Goal: Check status: Check status

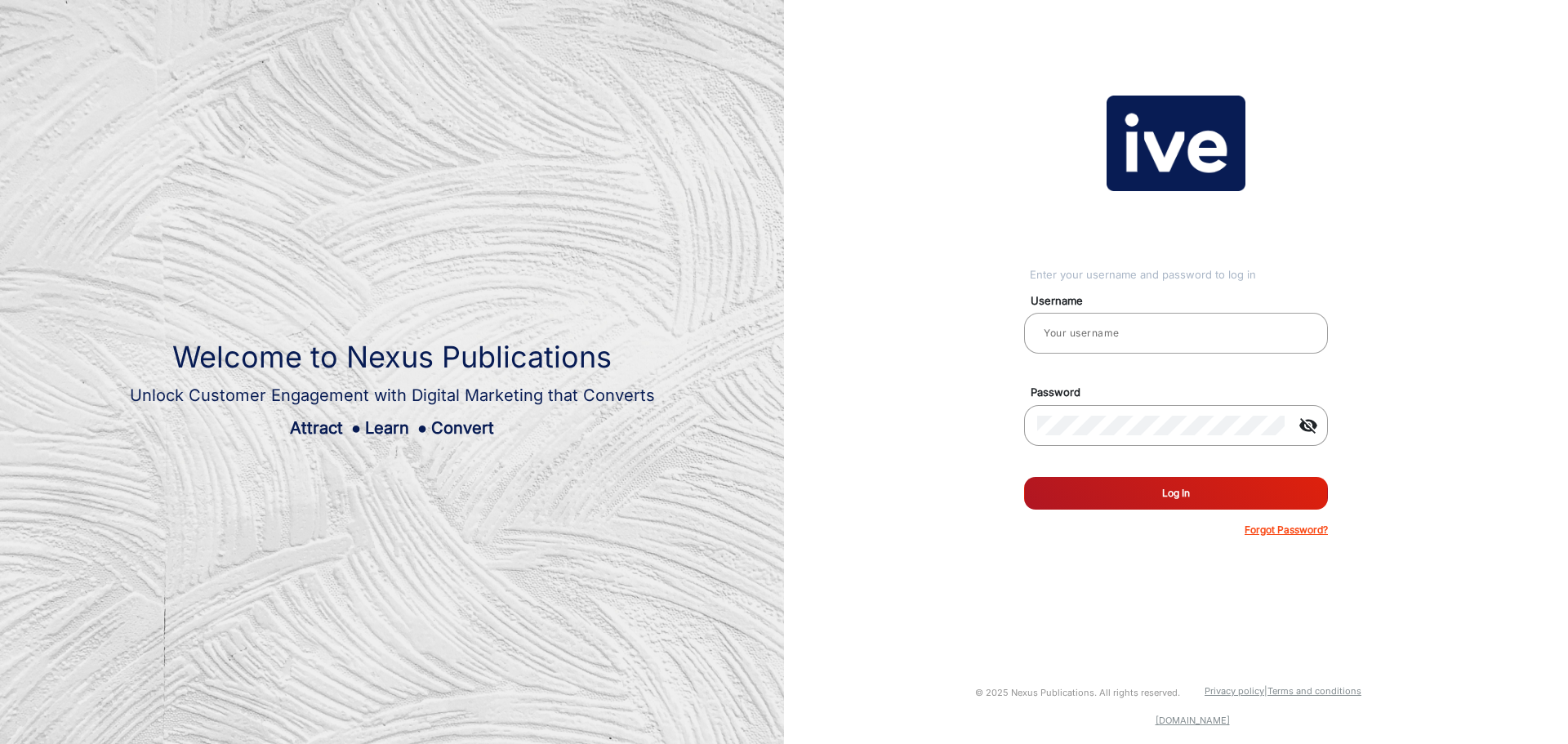
type input "Anaconda"
click at [1202, 493] on button "Log In" at bounding box center [1176, 492] width 303 height 33
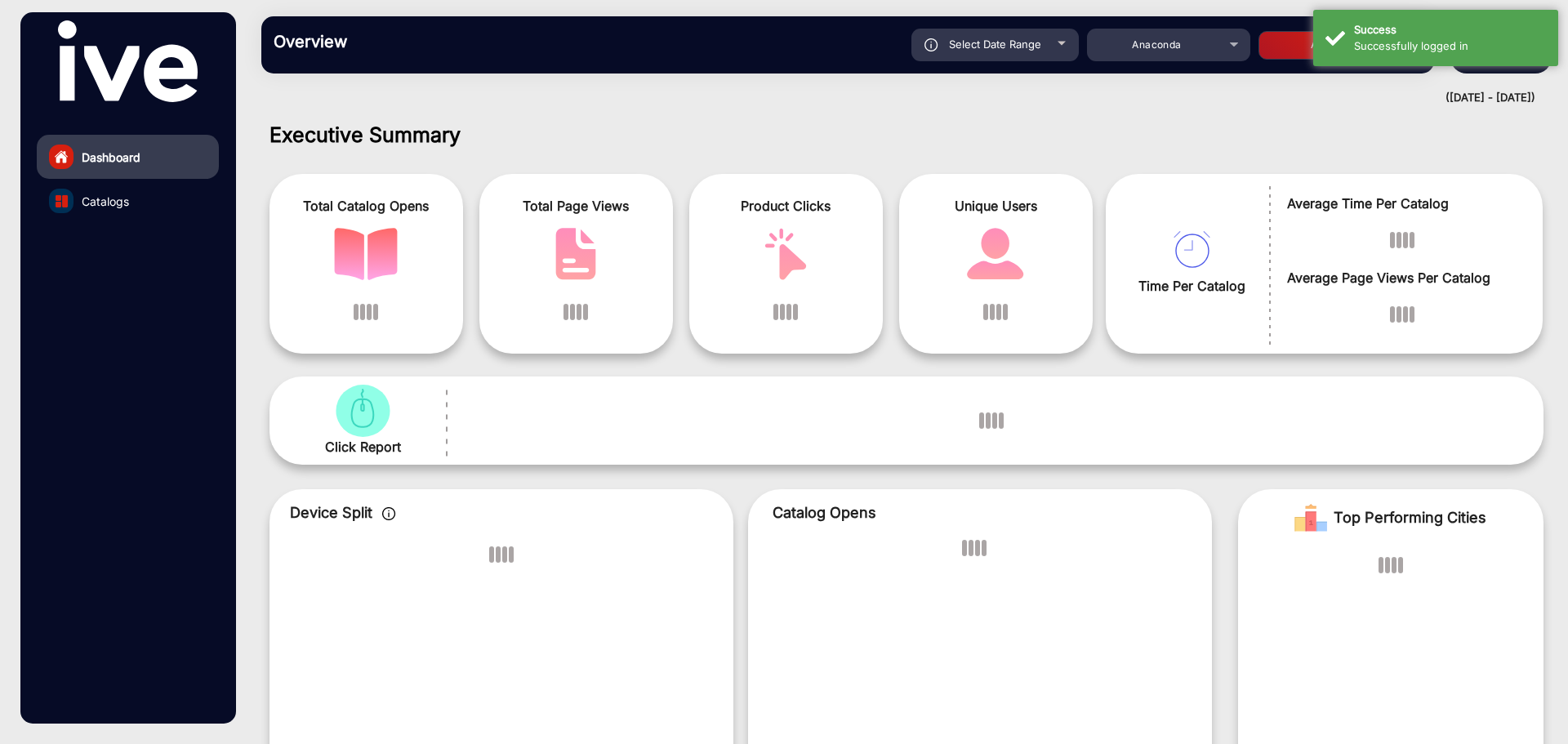
scroll to position [12, 0]
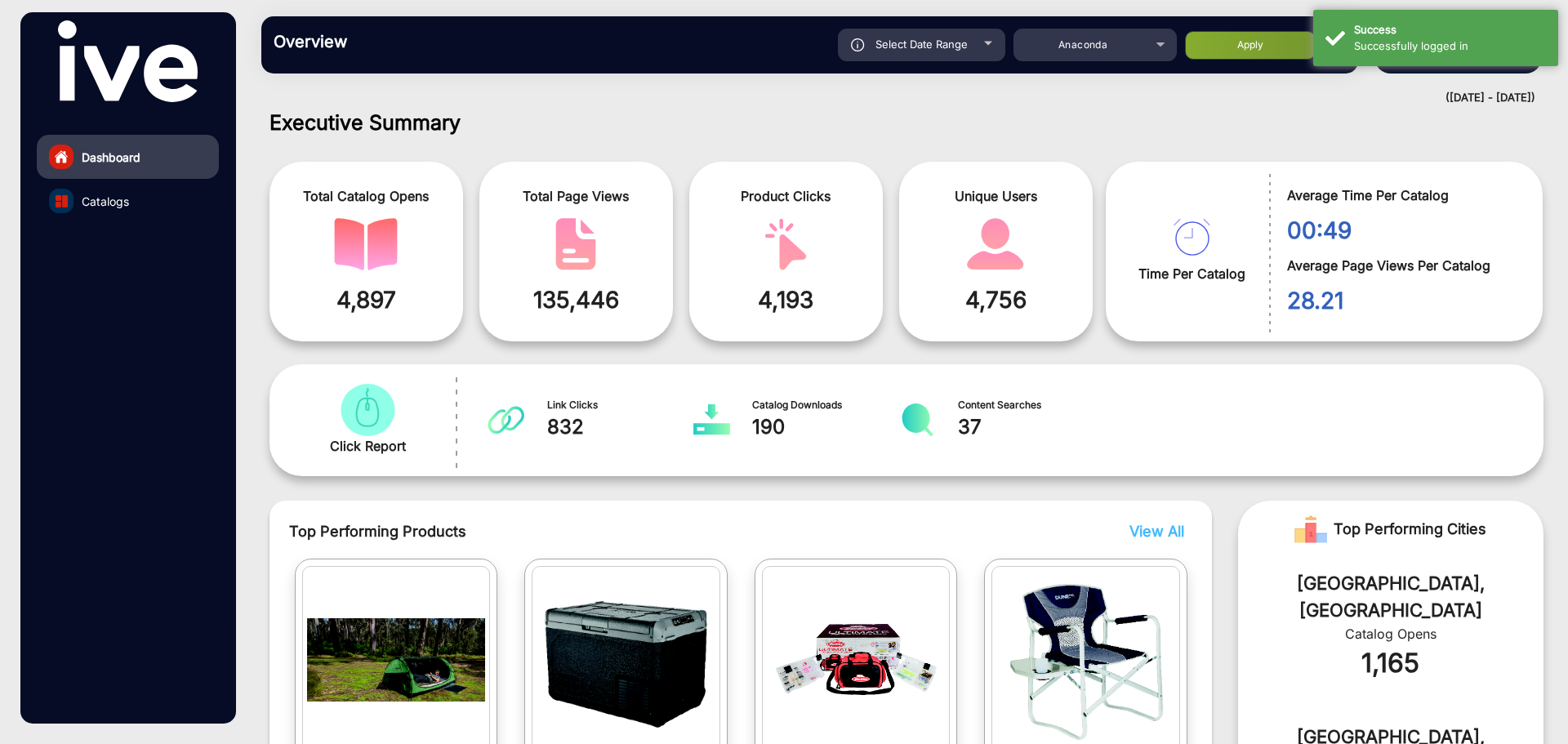
click at [129, 203] on span "Catalogs" at bounding box center [105, 201] width 47 height 17
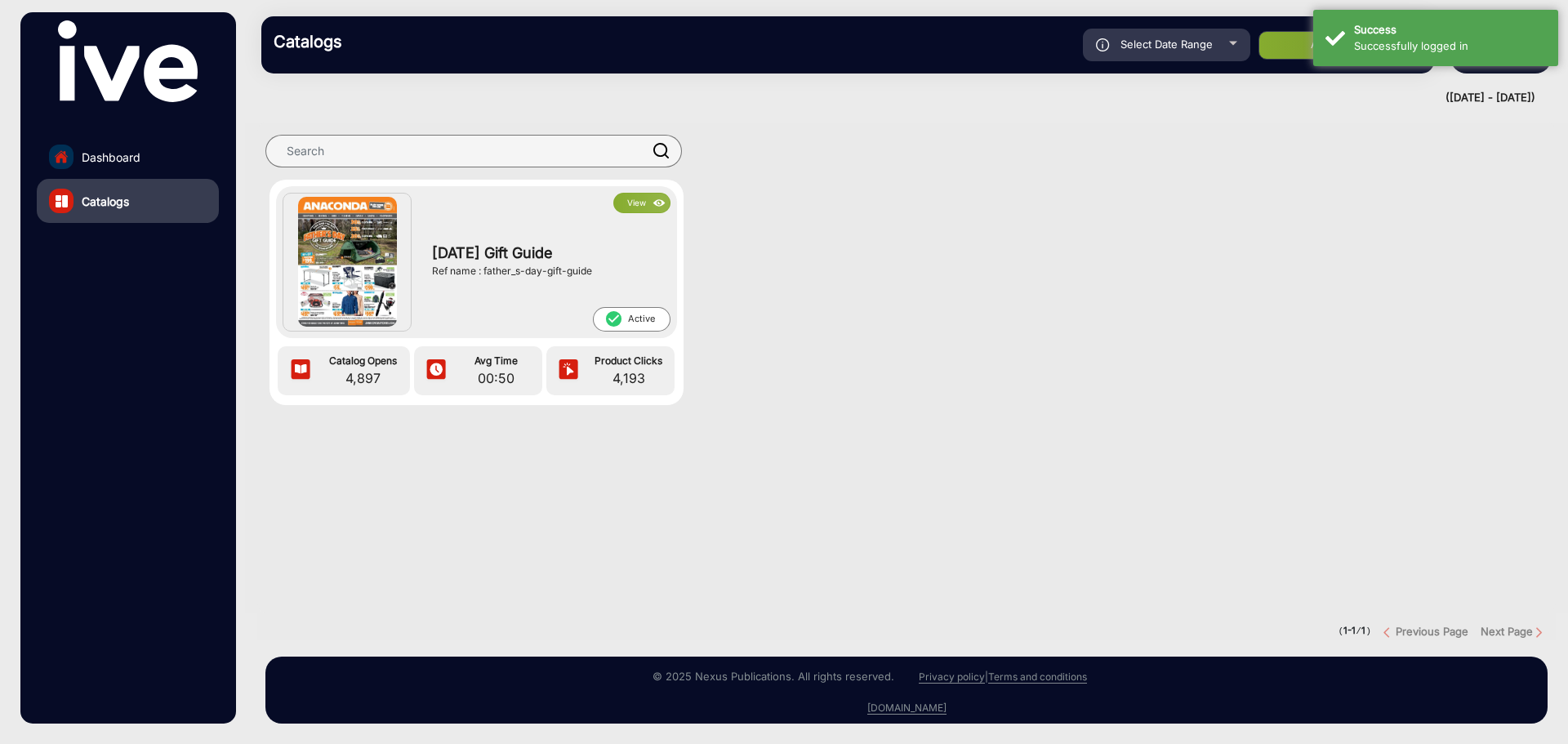
click at [1201, 54] on div "Select Date Range" at bounding box center [1166, 45] width 168 height 33
type input "[DATE]"
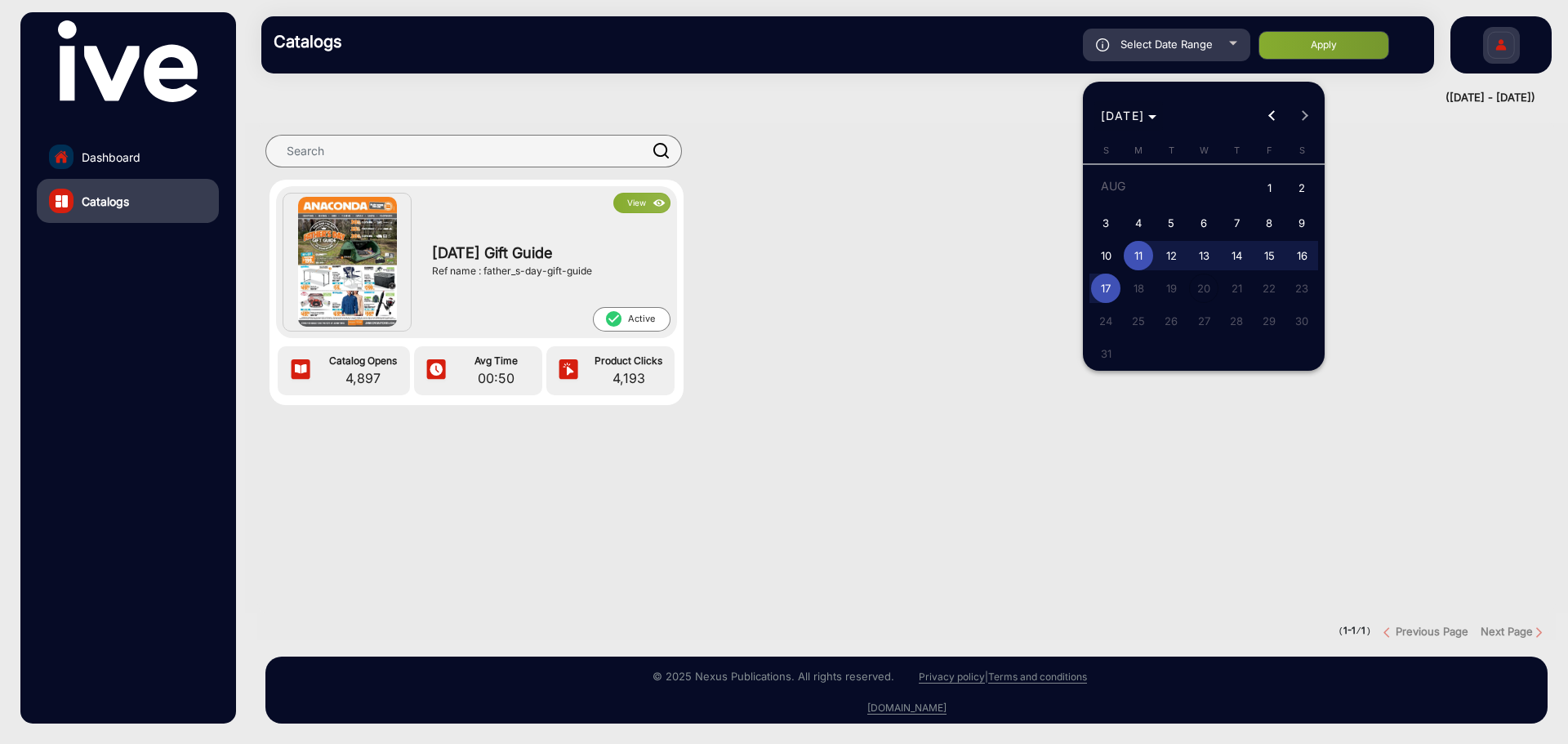
click at [1157, 119] on span "[DATE]" at bounding box center [1129, 115] width 56 height 17
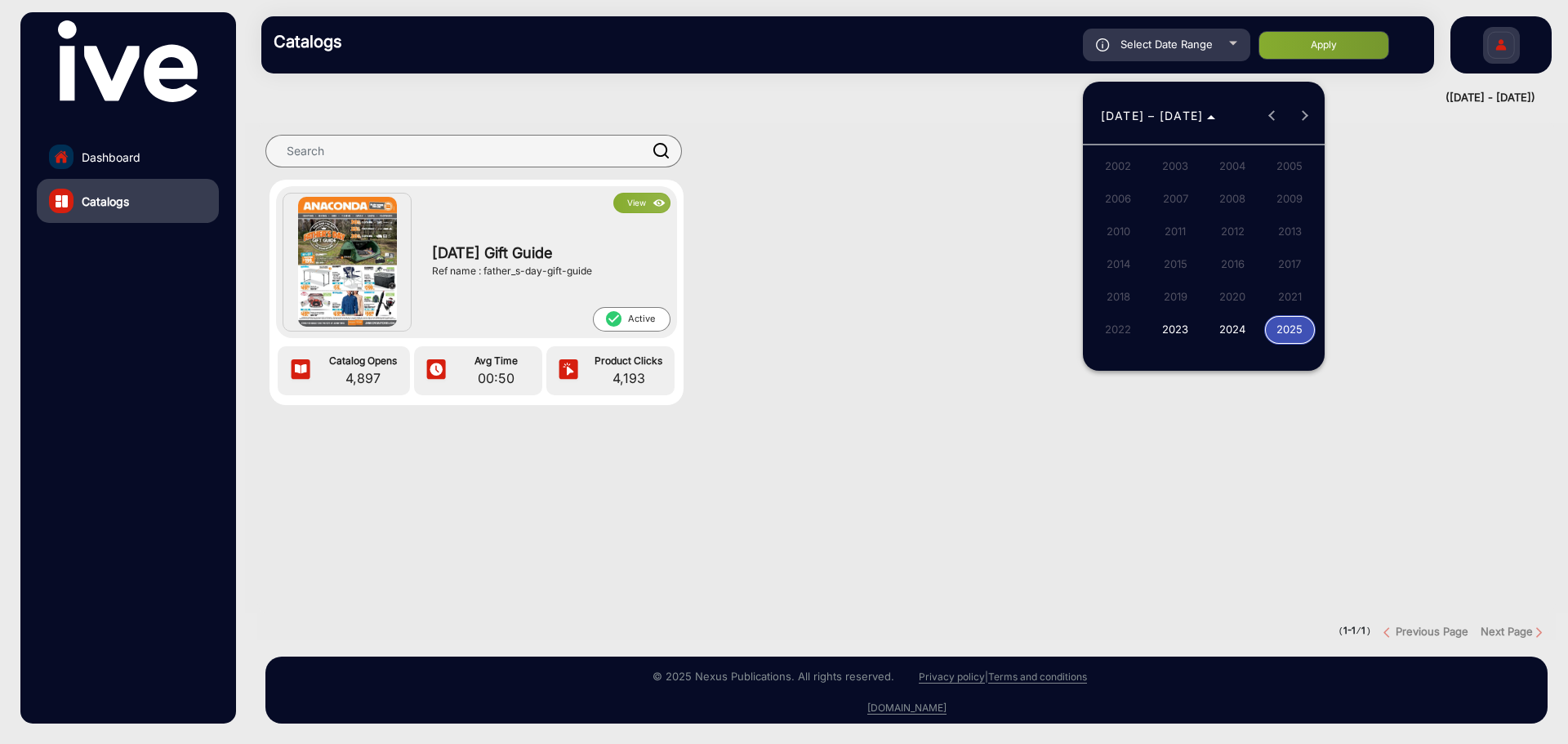
click at [1282, 331] on span "2025" at bounding box center [1290, 329] width 52 height 29
click at [1149, 117] on span "Choose date" at bounding box center [1123, 116] width 58 height 39
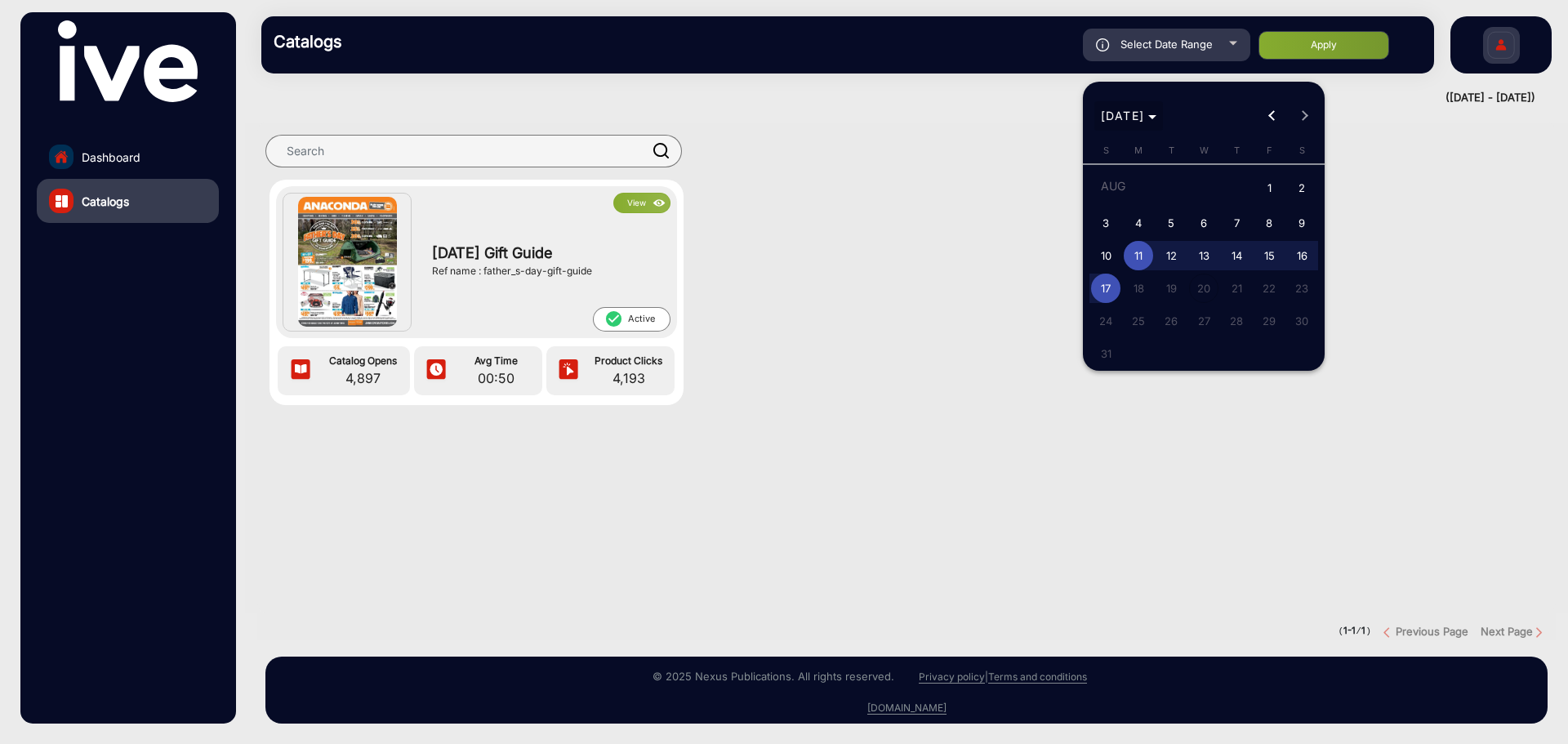
click at [1145, 111] on span "[DATE]" at bounding box center [1123, 116] width 44 height 14
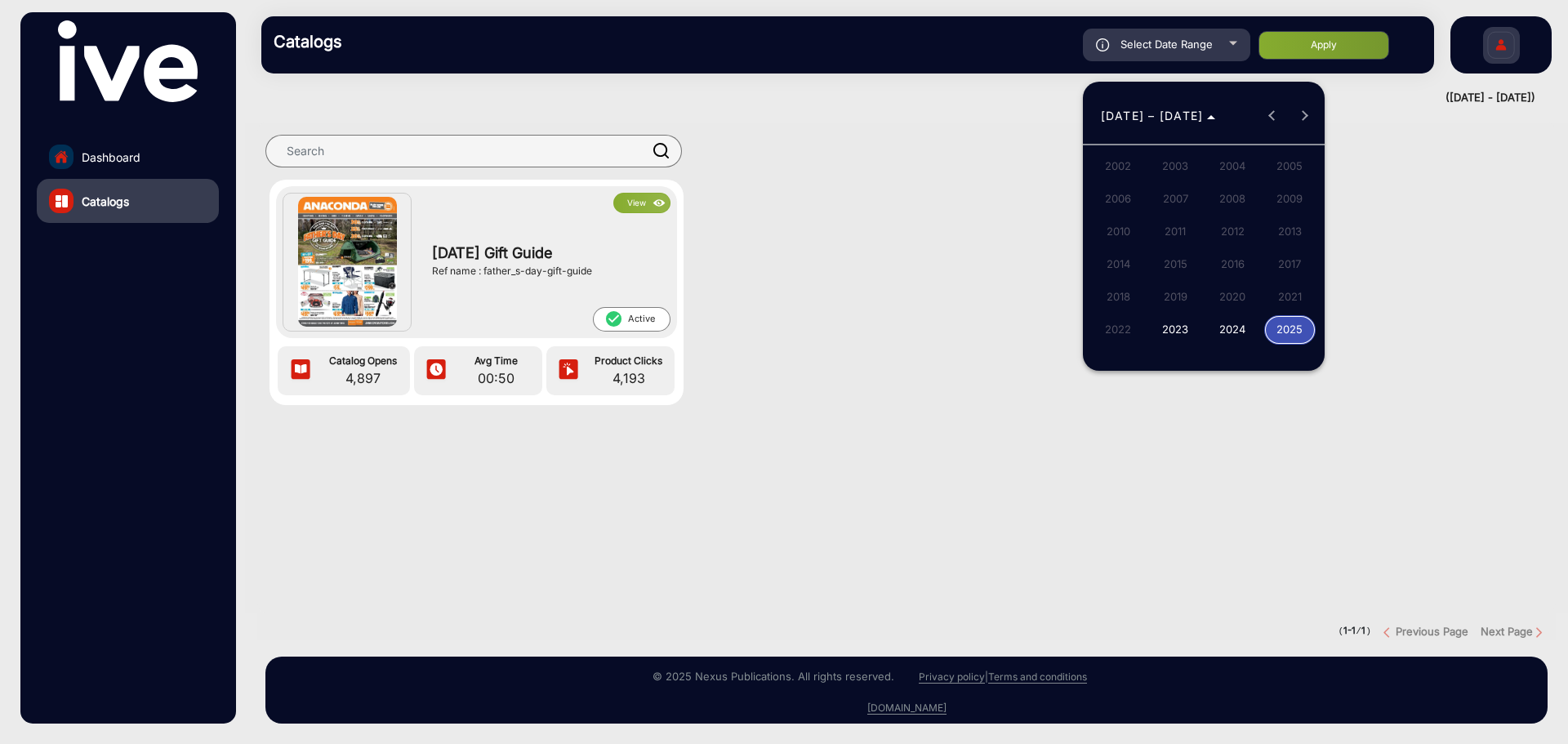
click at [1233, 337] on span "2024" at bounding box center [1233, 329] width 52 height 29
click at [1293, 269] on span "DEC" at bounding box center [1290, 264] width 52 height 29
click at [1171, 219] on span "3" at bounding box center [1171, 219] width 29 height 29
type input "[DATE]"
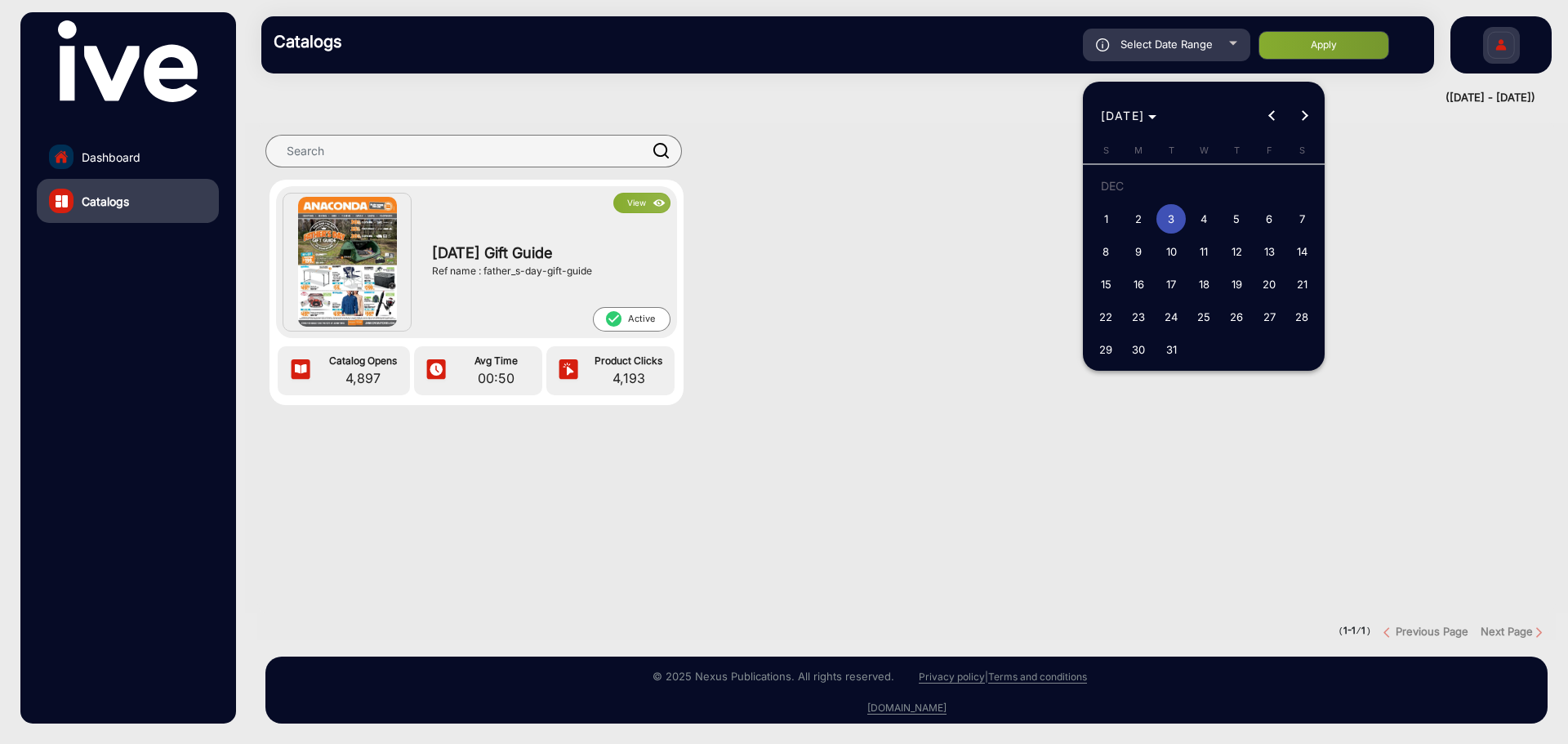
click at [1107, 219] on span "1" at bounding box center [1106, 219] width 29 height 29
type input "[DATE]"
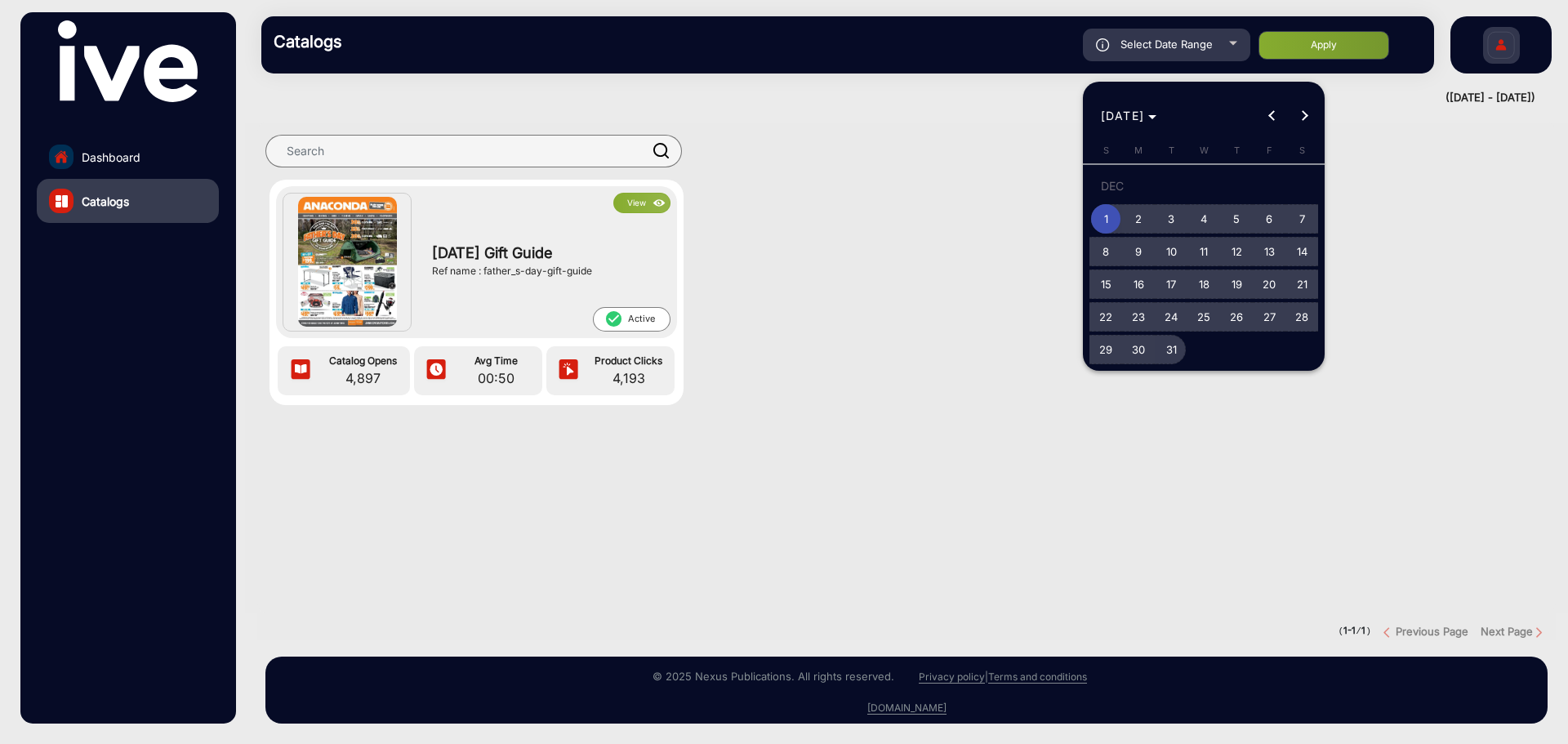
click at [1168, 350] on span "31" at bounding box center [1171, 349] width 29 height 29
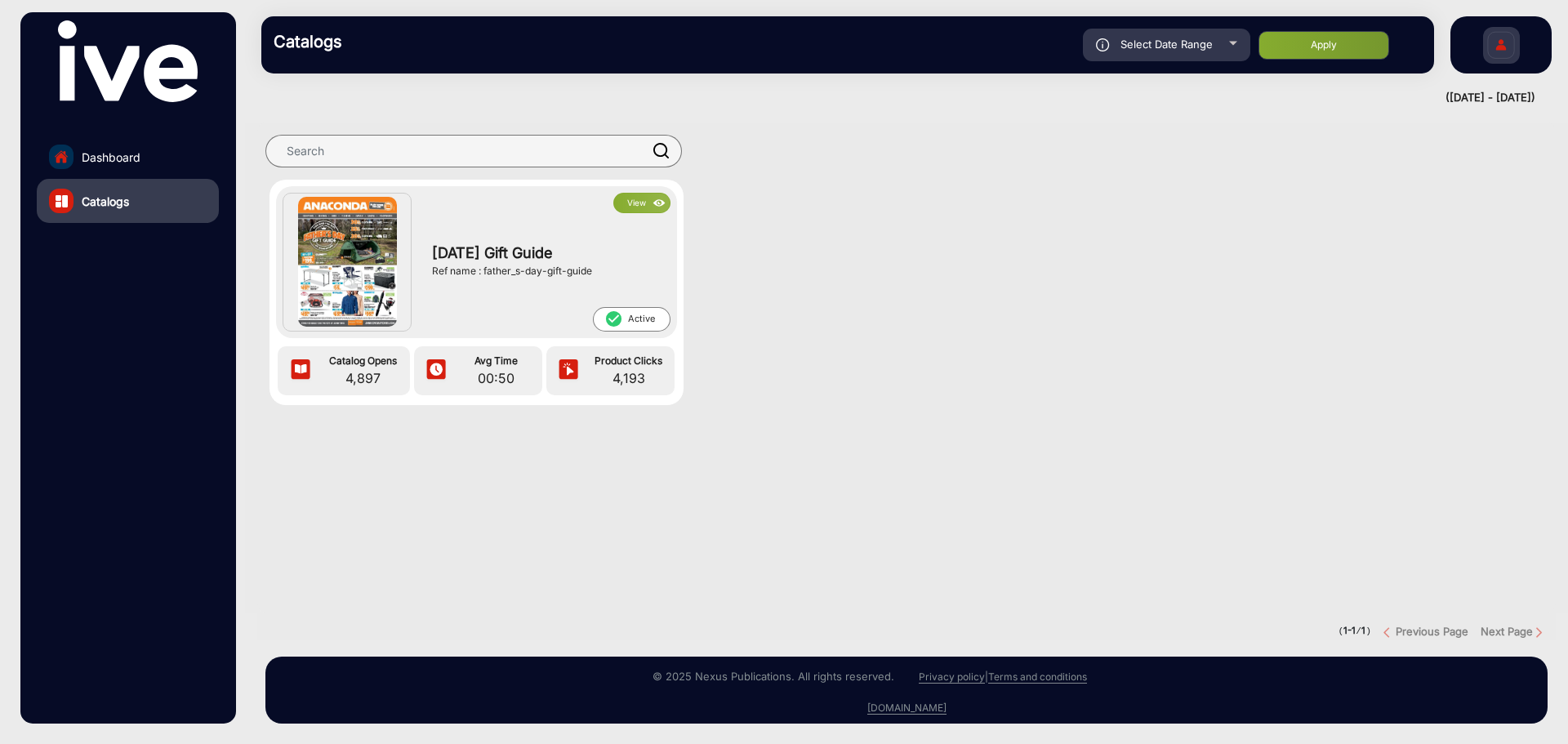
type input "[DATE]"
click at [1330, 46] on button "Apply" at bounding box center [1323, 45] width 130 height 29
type input "[DATE]"
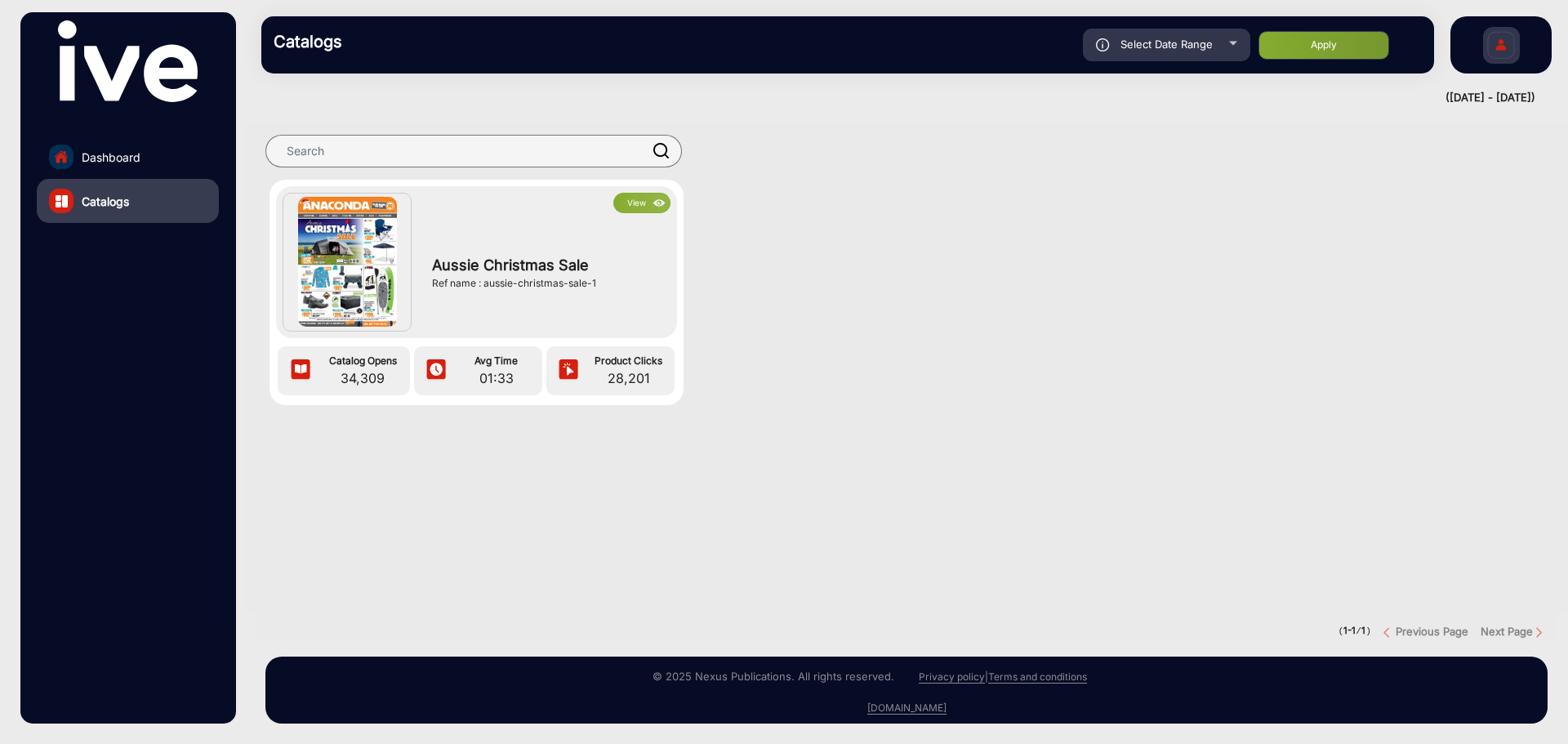
click at [638, 206] on button "View" at bounding box center [642, 203] width 57 height 21
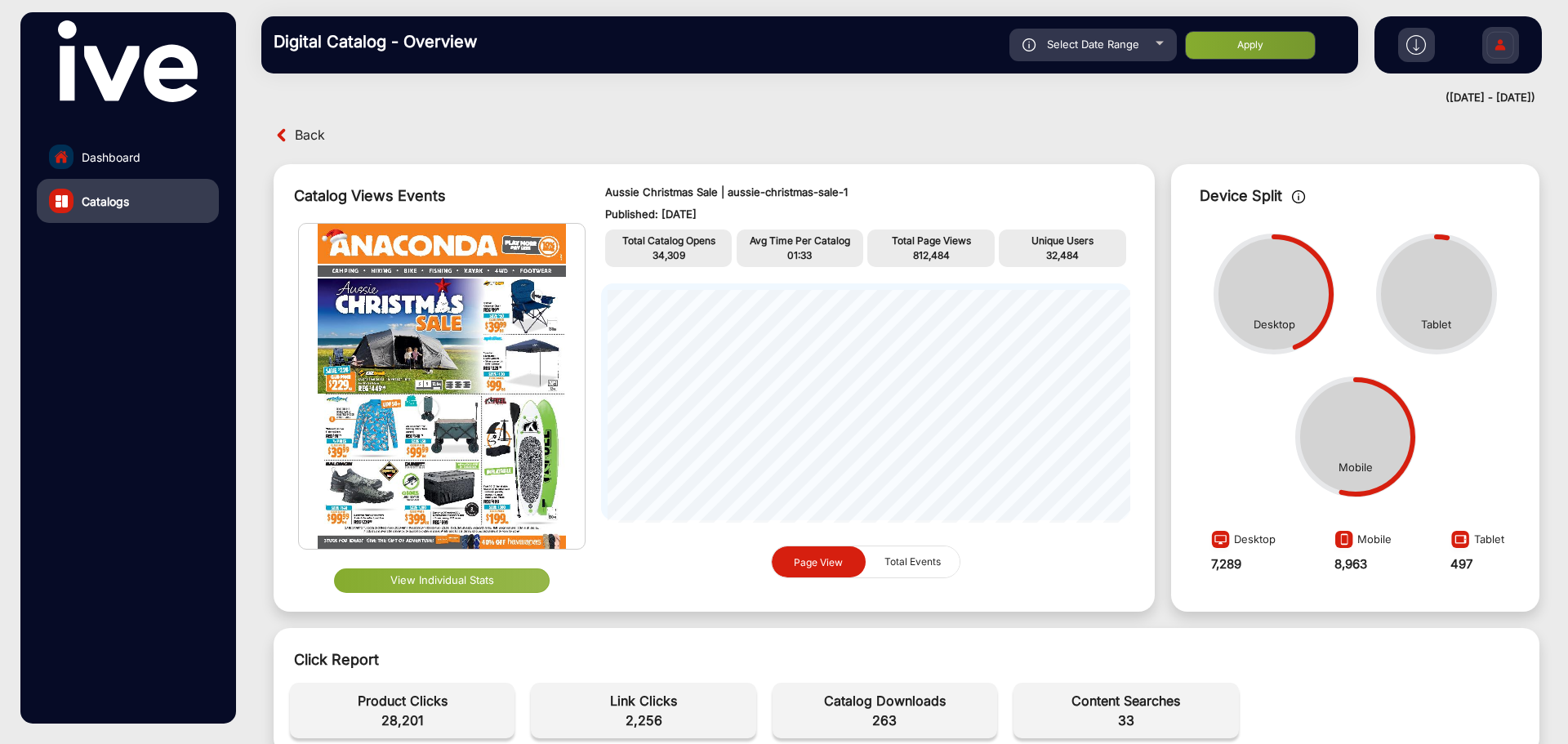
click at [923, 551] on span "Total Events" at bounding box center [912, 561] width 76 height 31
click at [849, 561] on span "Page View" at bounding box center [818, 562] width 69 height 32
click at [933, 561] on span "Total Events" at bounding box center [912, 561] width 76 height 31
click at [775, 558] on button "Page View" at bounding box center [818, 562] width 94 height 32
click at [460, 583] on button "View Individual Stats" at bounding box center [442, 580] width 216 height 24
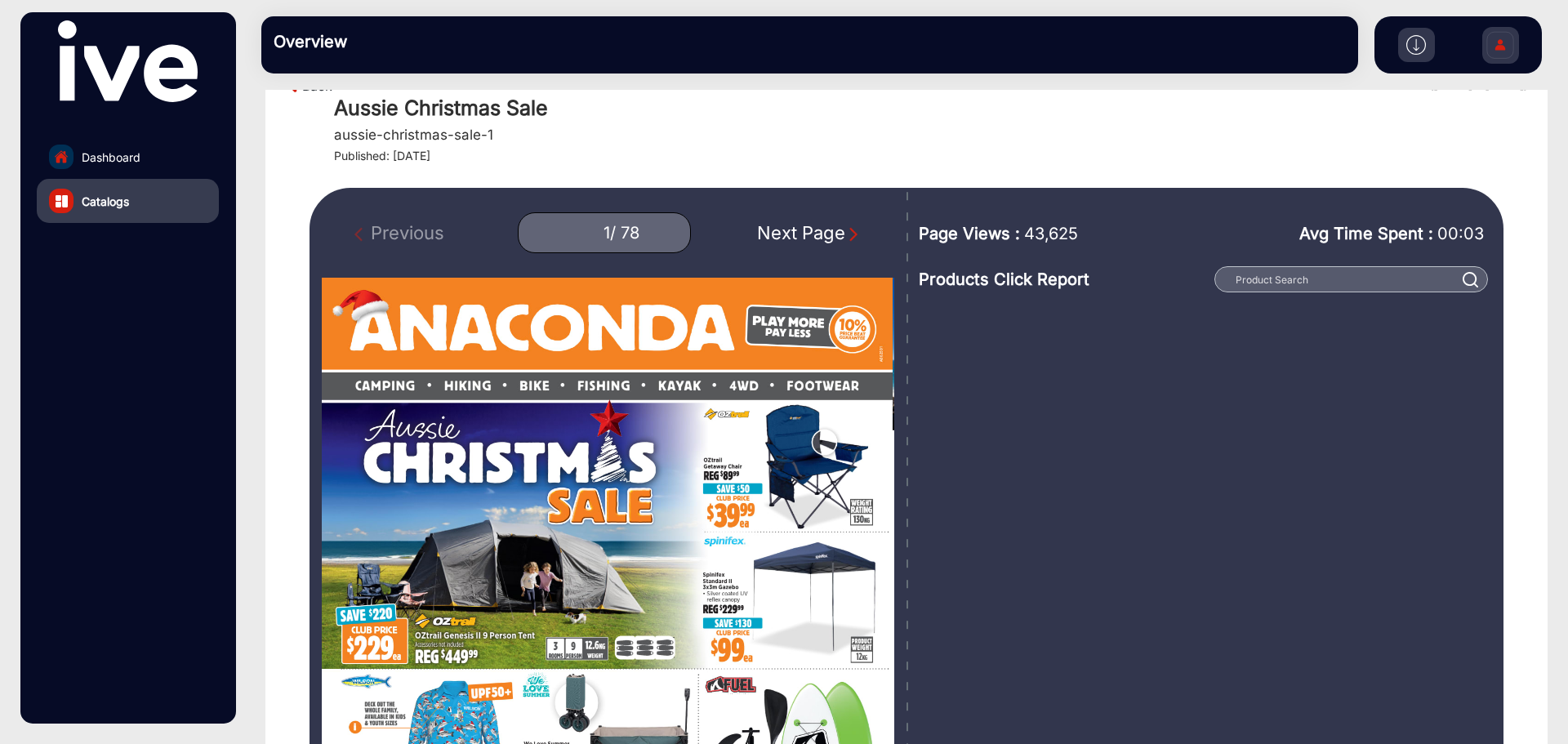
scroll to position [82, 0]
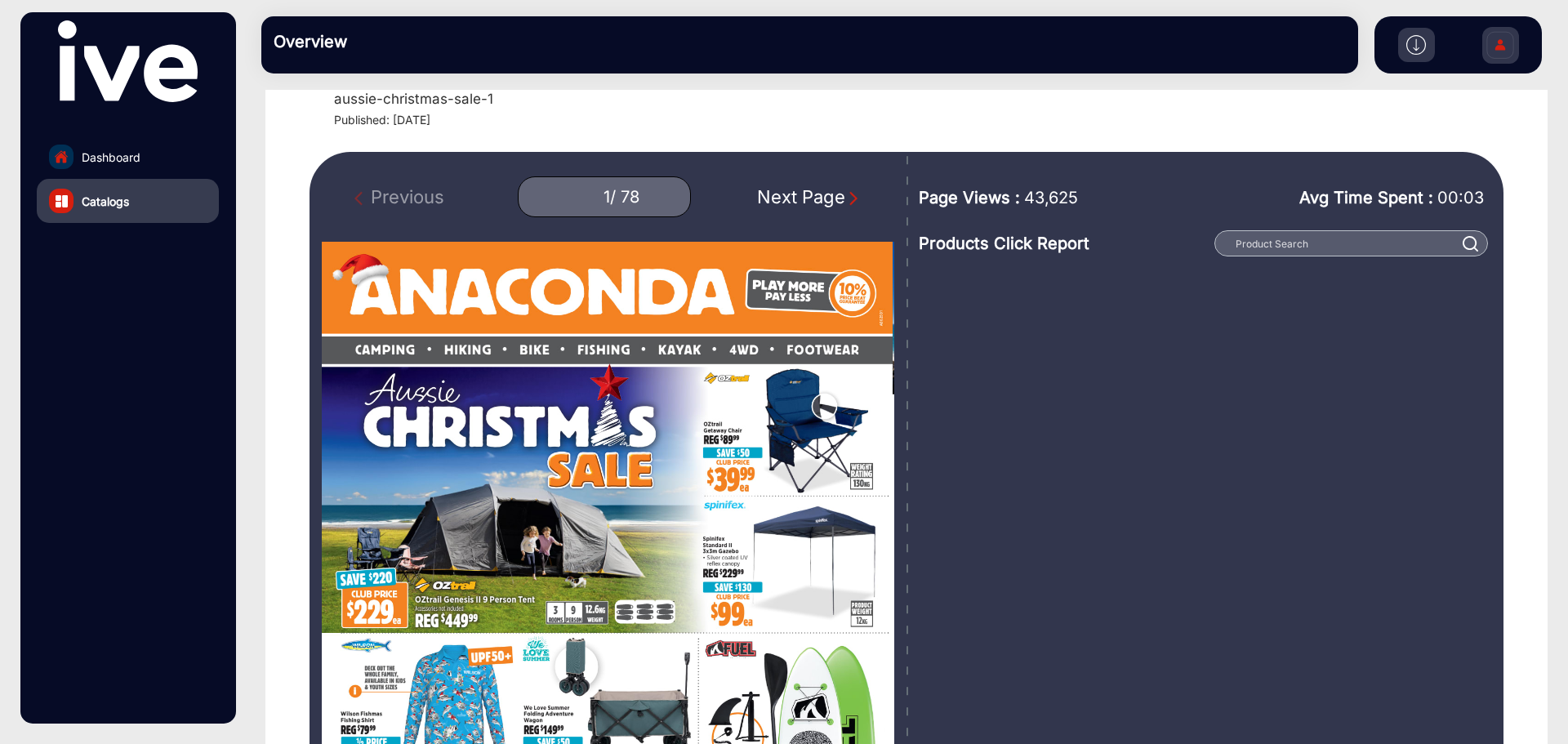
click at [846, 191] on img "Next Page" at bounding box center [853, 198] width 16 height 16
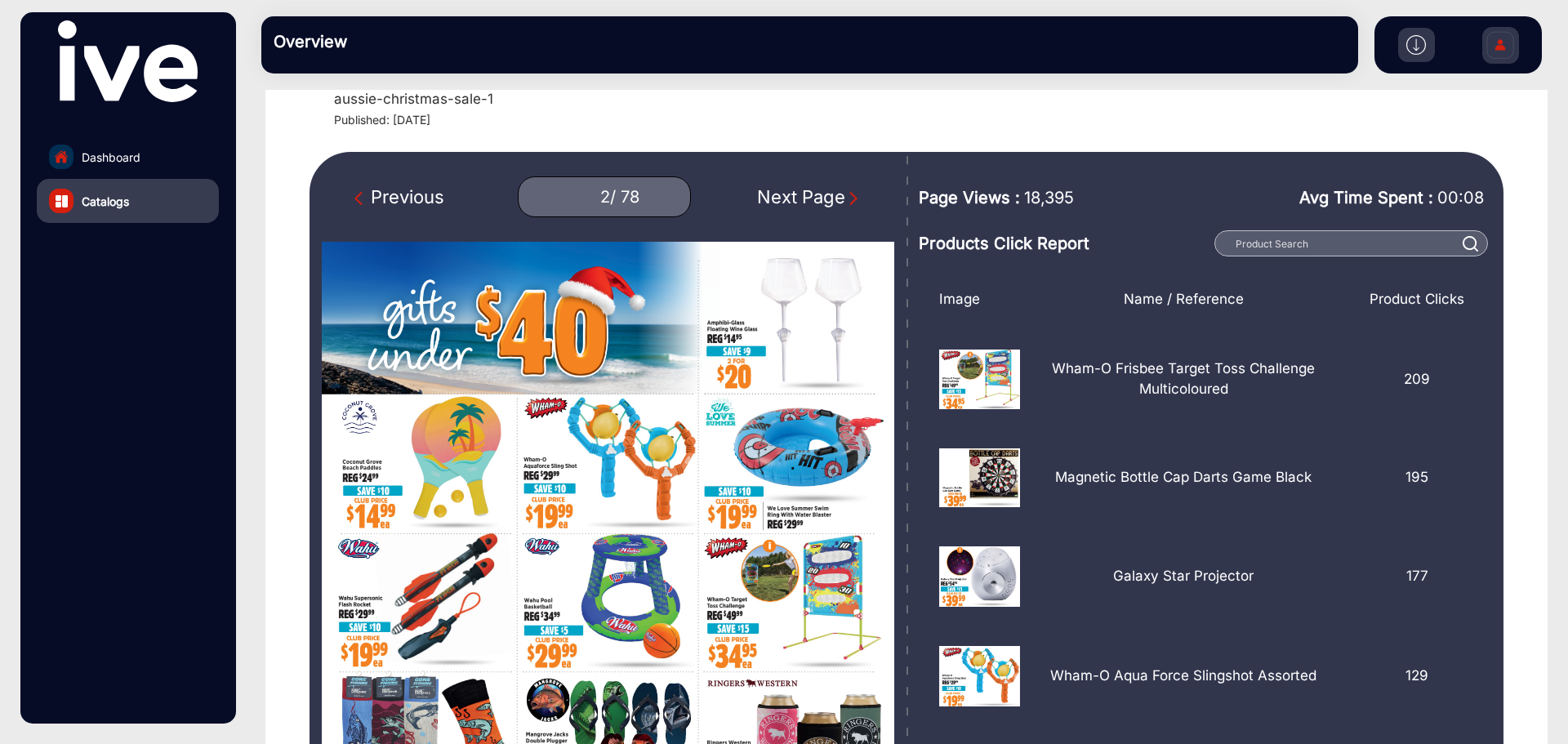
click at [846, 191] on img "Next Page" at bounding box center [853, 198] width 16 height 16
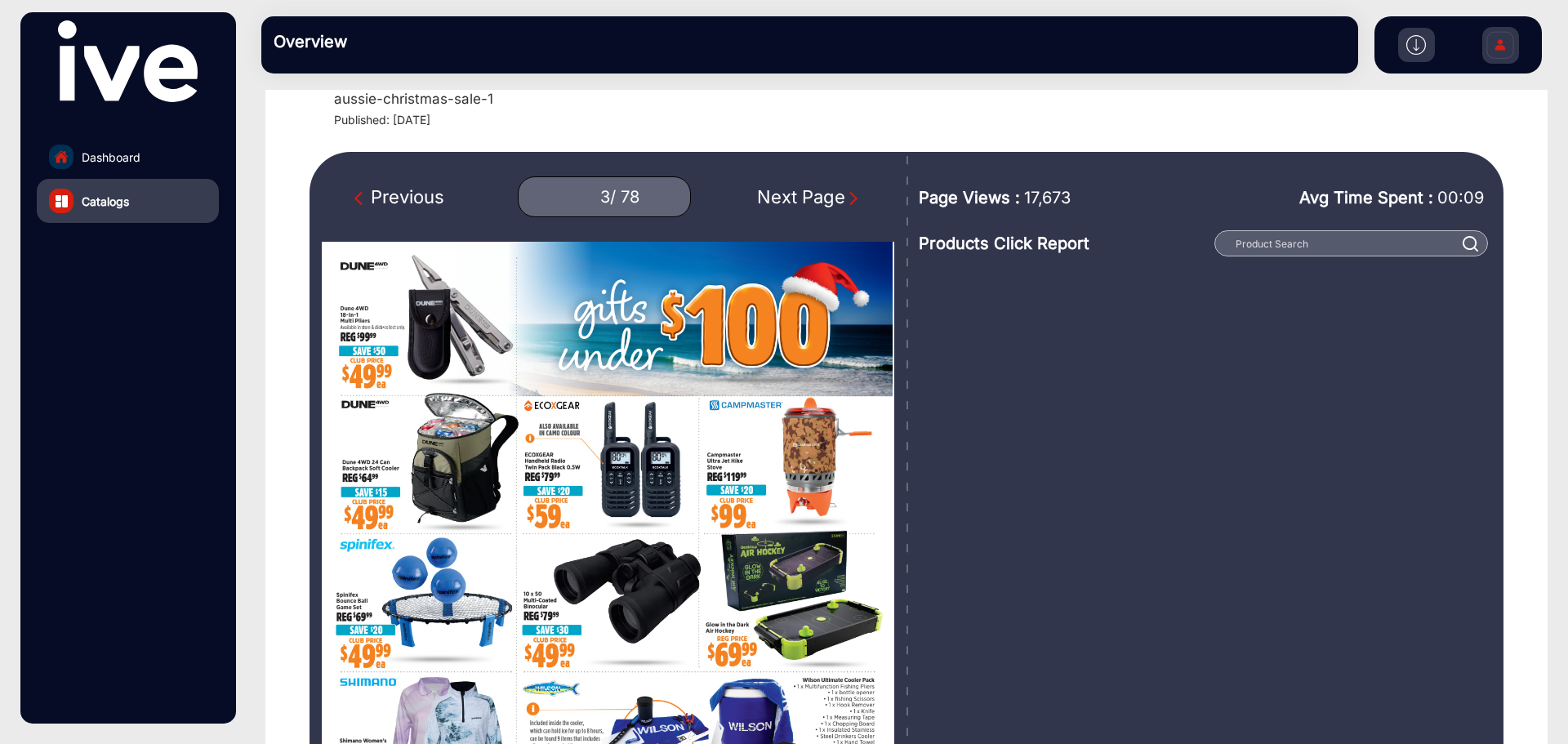
click at [846, 191] on img "Next Page" at bounding box center [853, 198] width 16 height 16
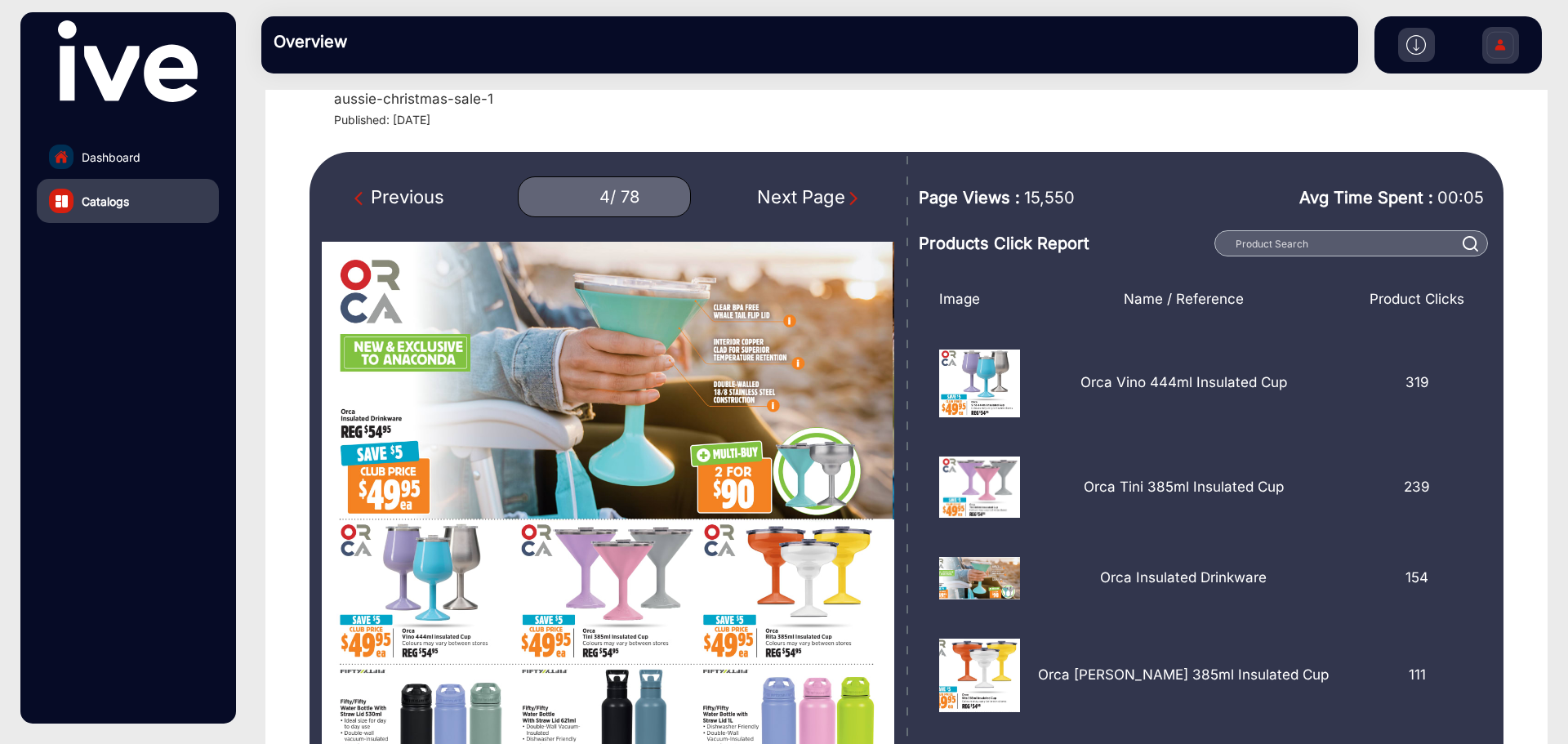
click at [846, 191] on img "Next Page" at bounding box center [853, 198] width 16 height 16
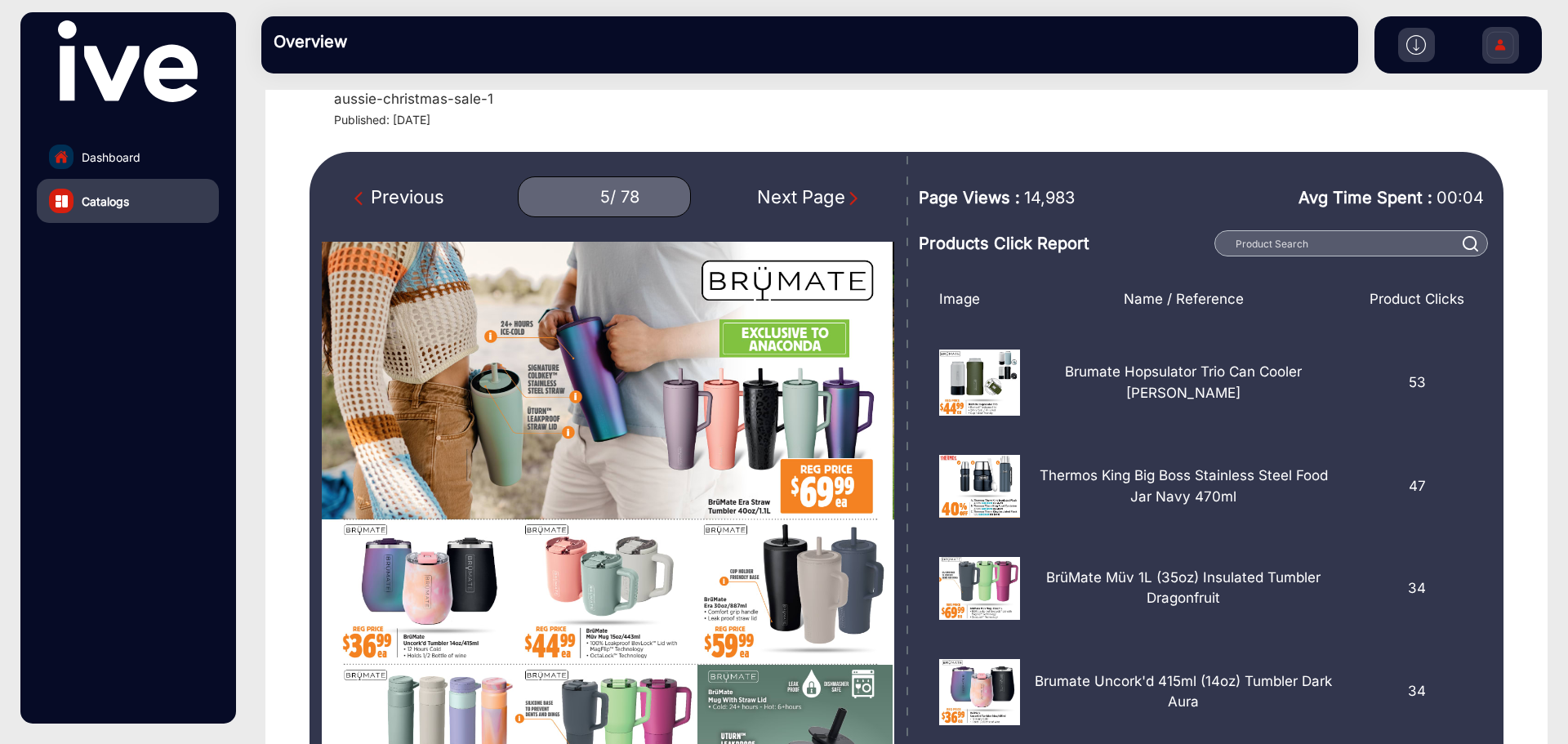
click at [846, 191] on img "Next Page" at bounding box center [853, 198] width 16 height 16
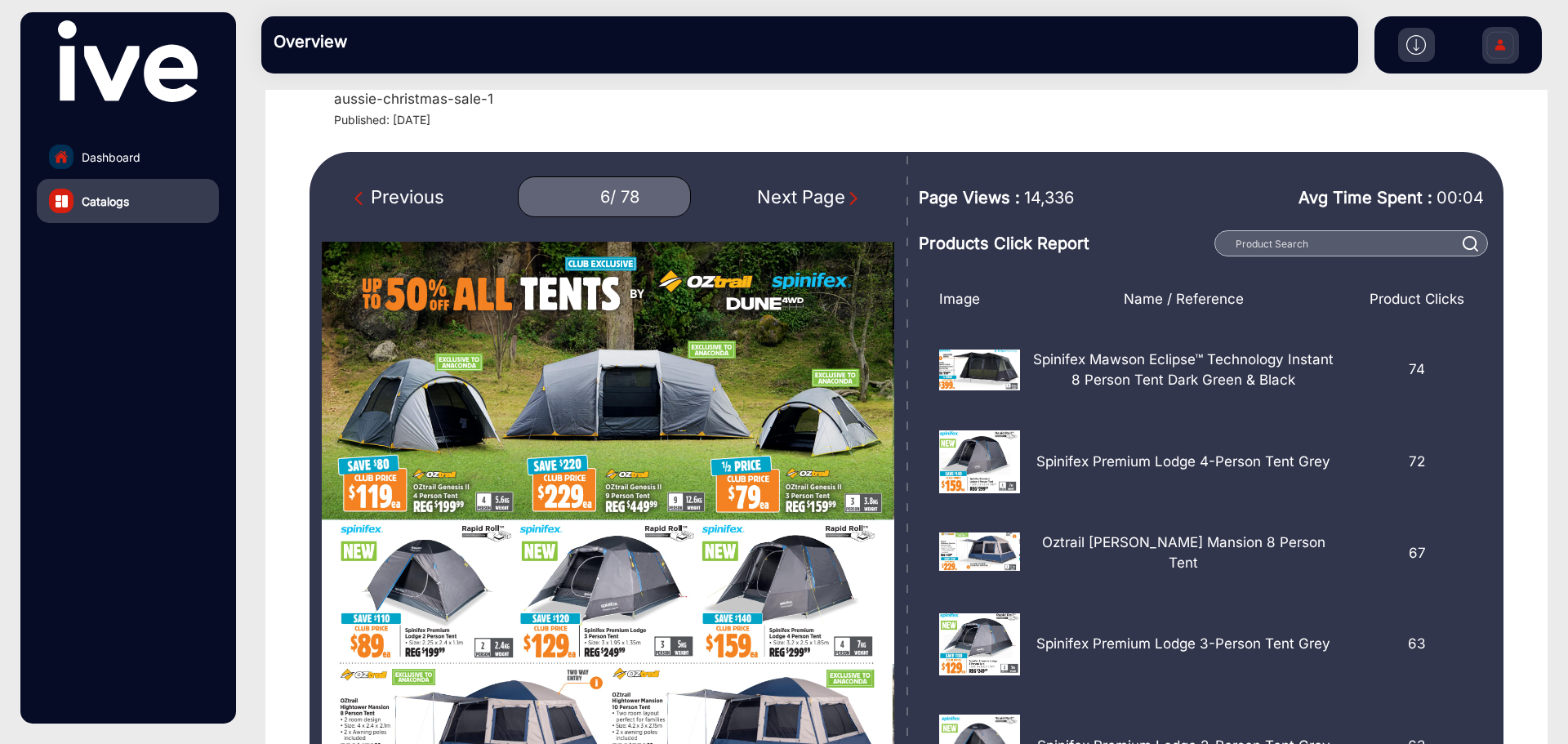
click at [846, 191] on img "Next Page" at bounding box center [853, 198] width 16 height 16
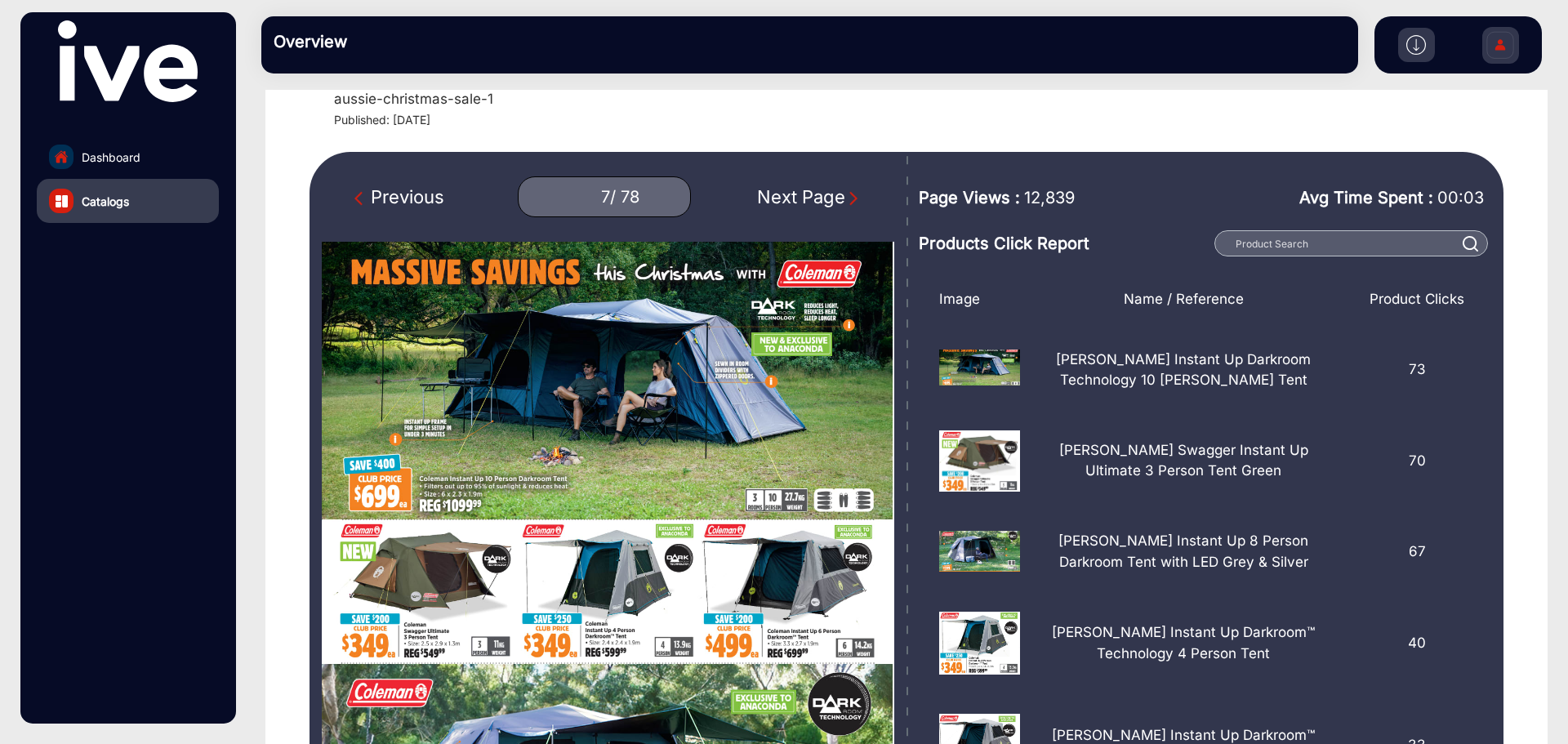
click at [846, 191] on img "Next Page" at bounding box center [853, 198] width 16 height 16
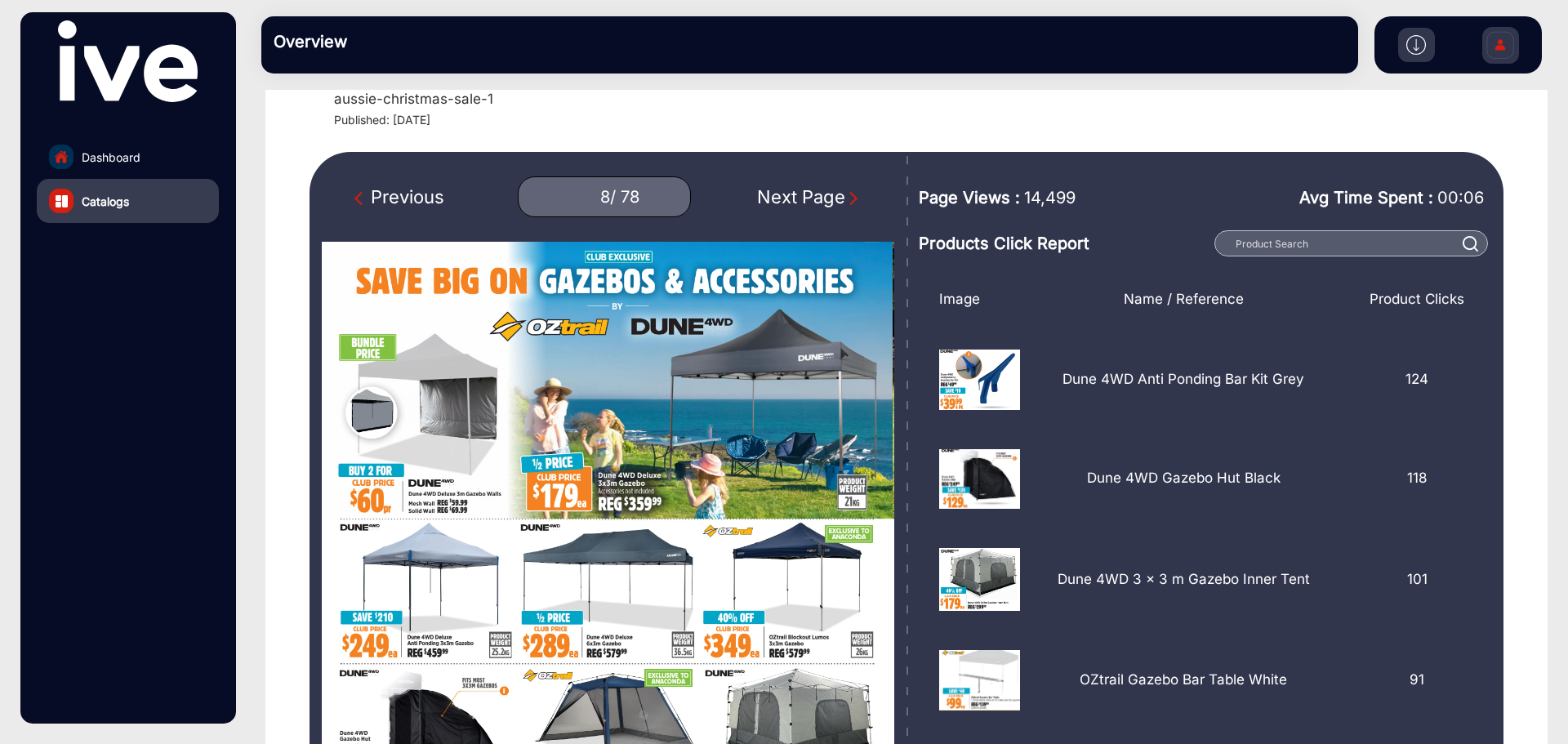
click at [846, 191] on img "Next Page" at bounding box center [853, 198] width 16 height 16
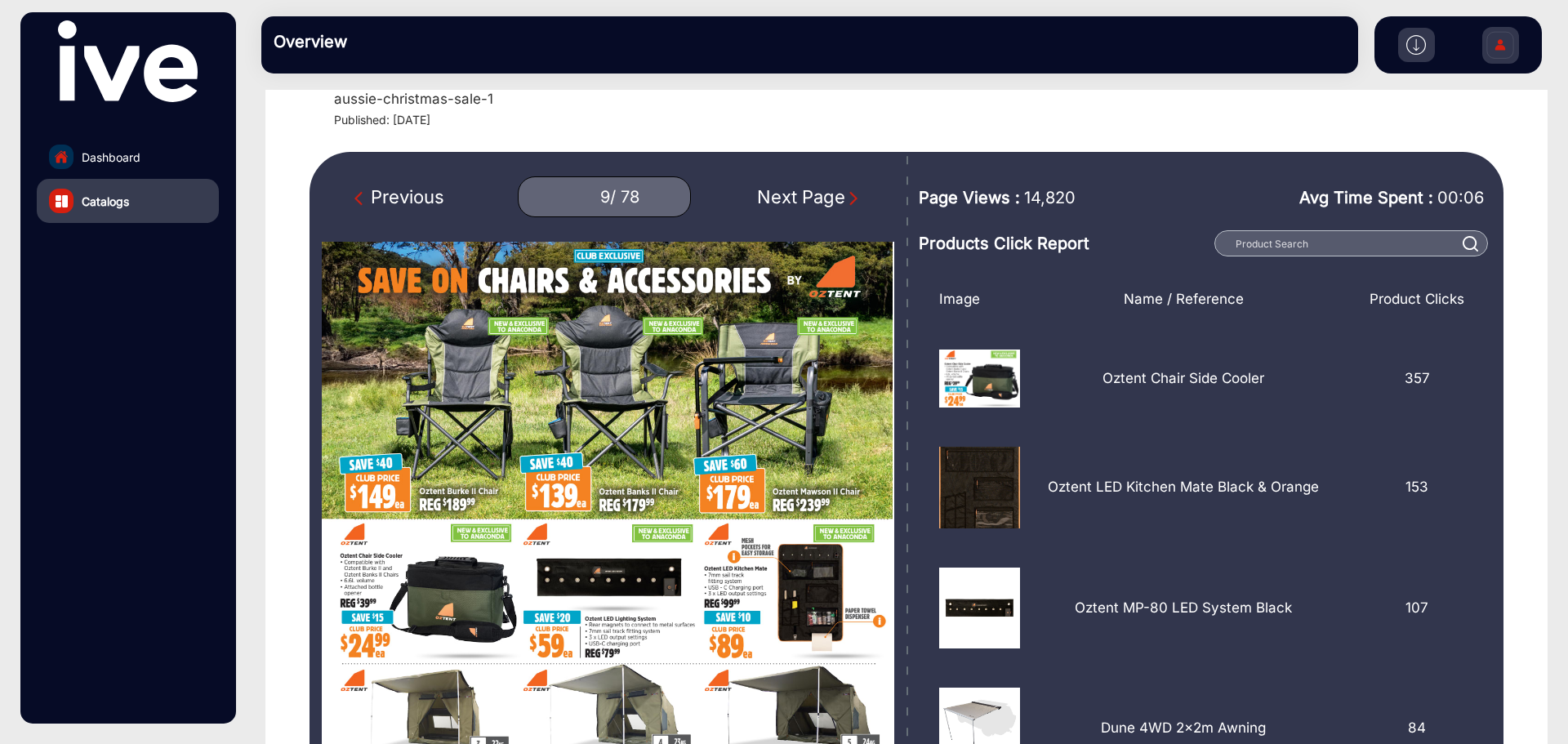
click at [846, 191] on img "Next Page" at bounding box center [853, 198] width 16 height 16
type input "10"
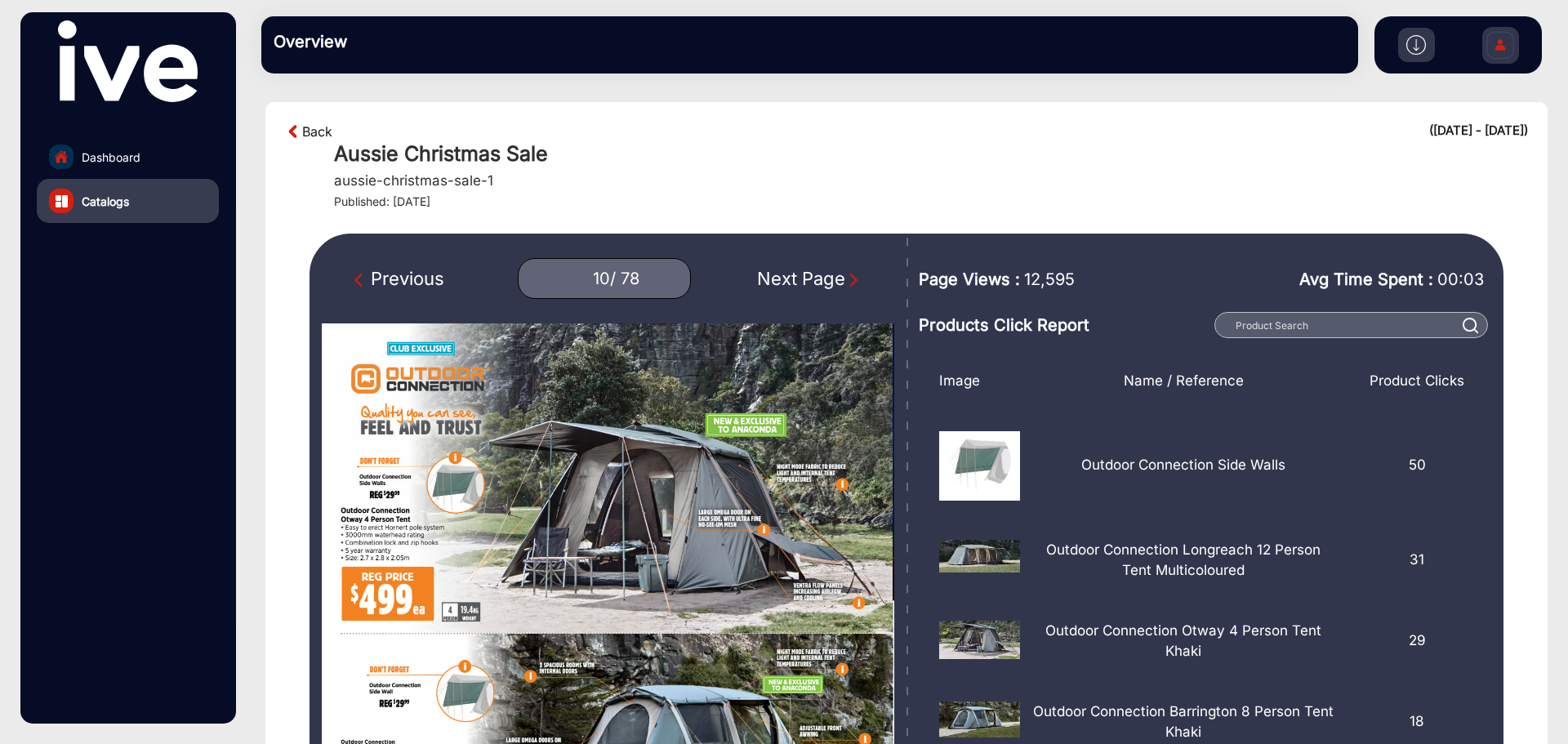
click at [310, 136] on link "Back" at bounding box center [318, 131] width 30 height 20
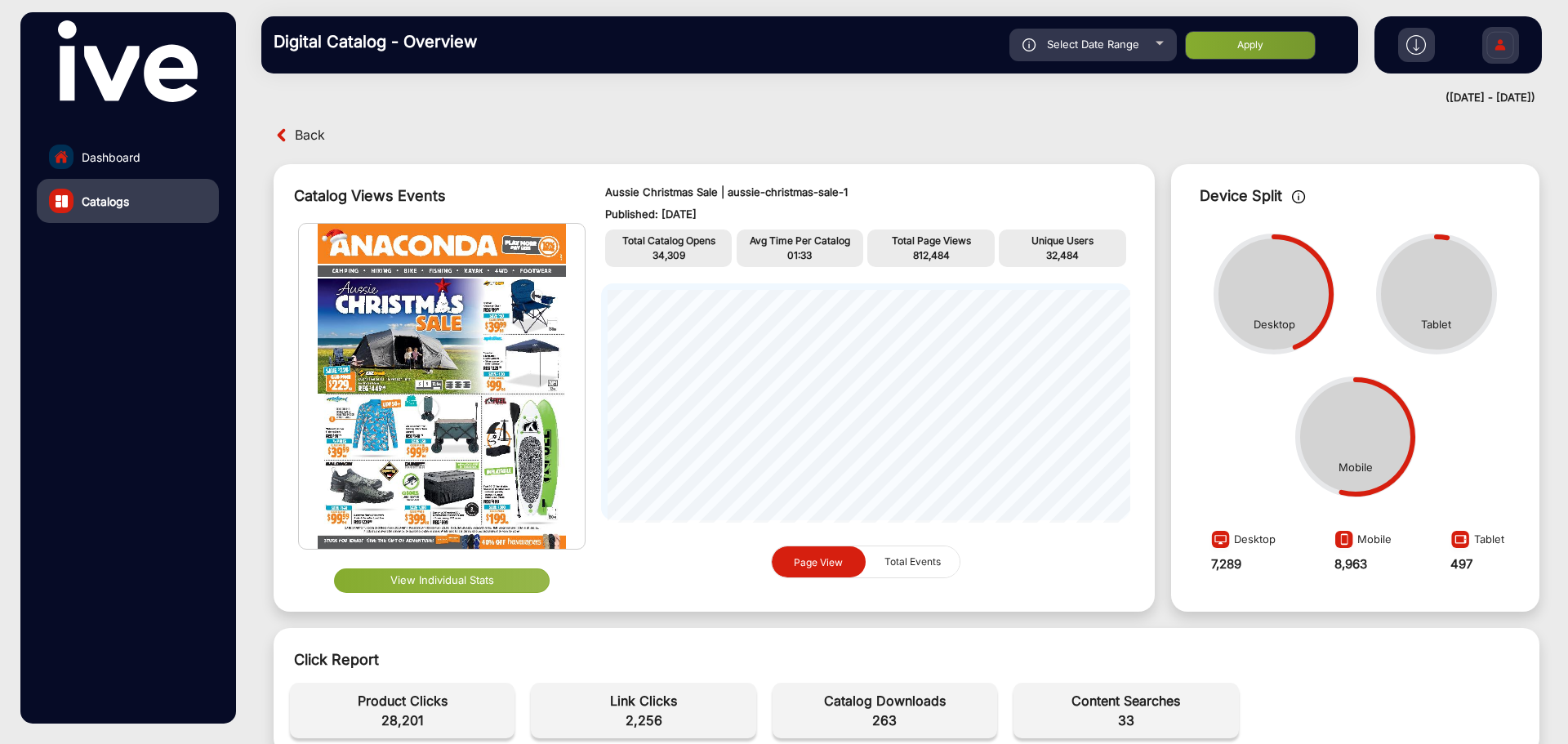
scroll to position [82, 0]
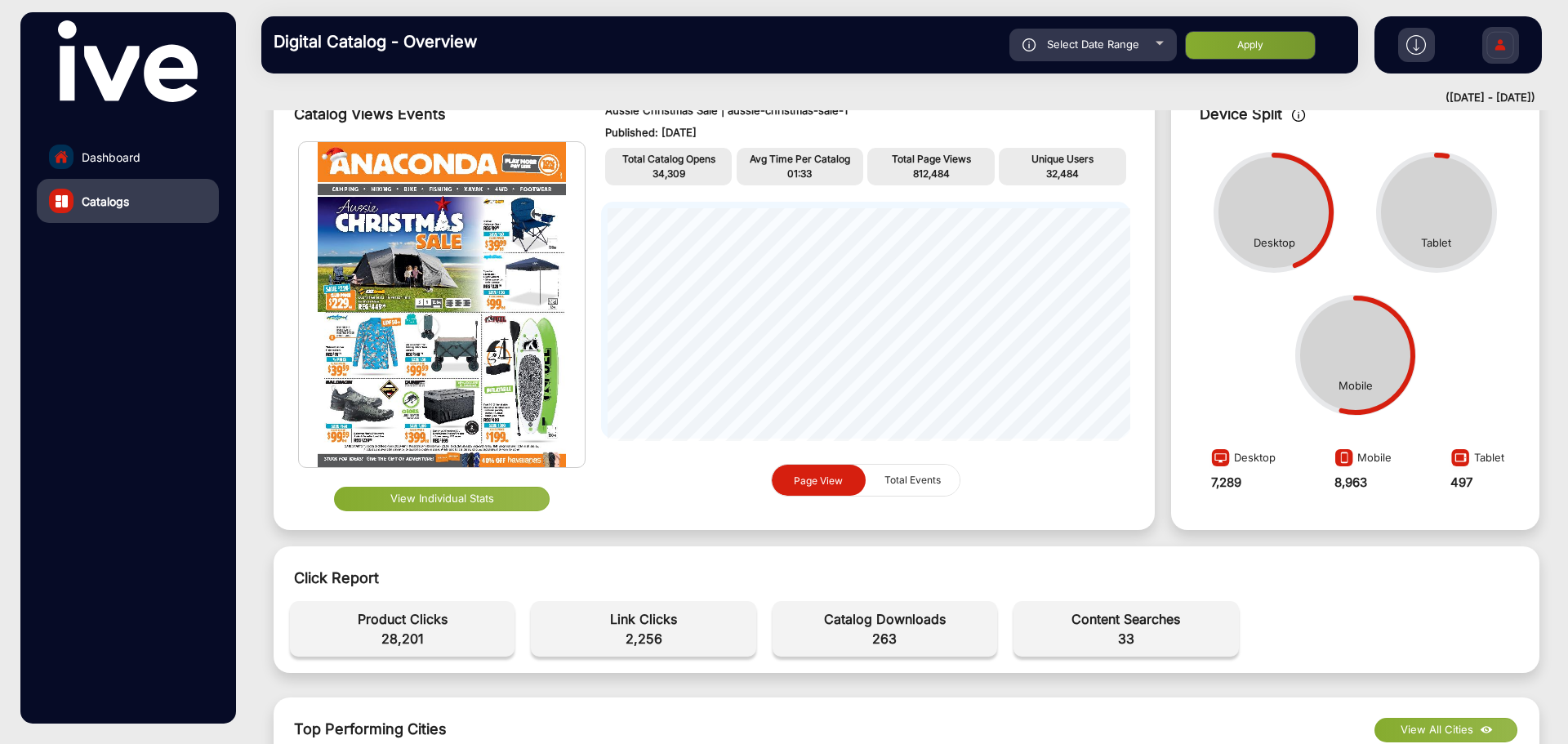
click at [420, 497] on button "View Individual Stats" at bounding box center [442, 498] width 216 height 24
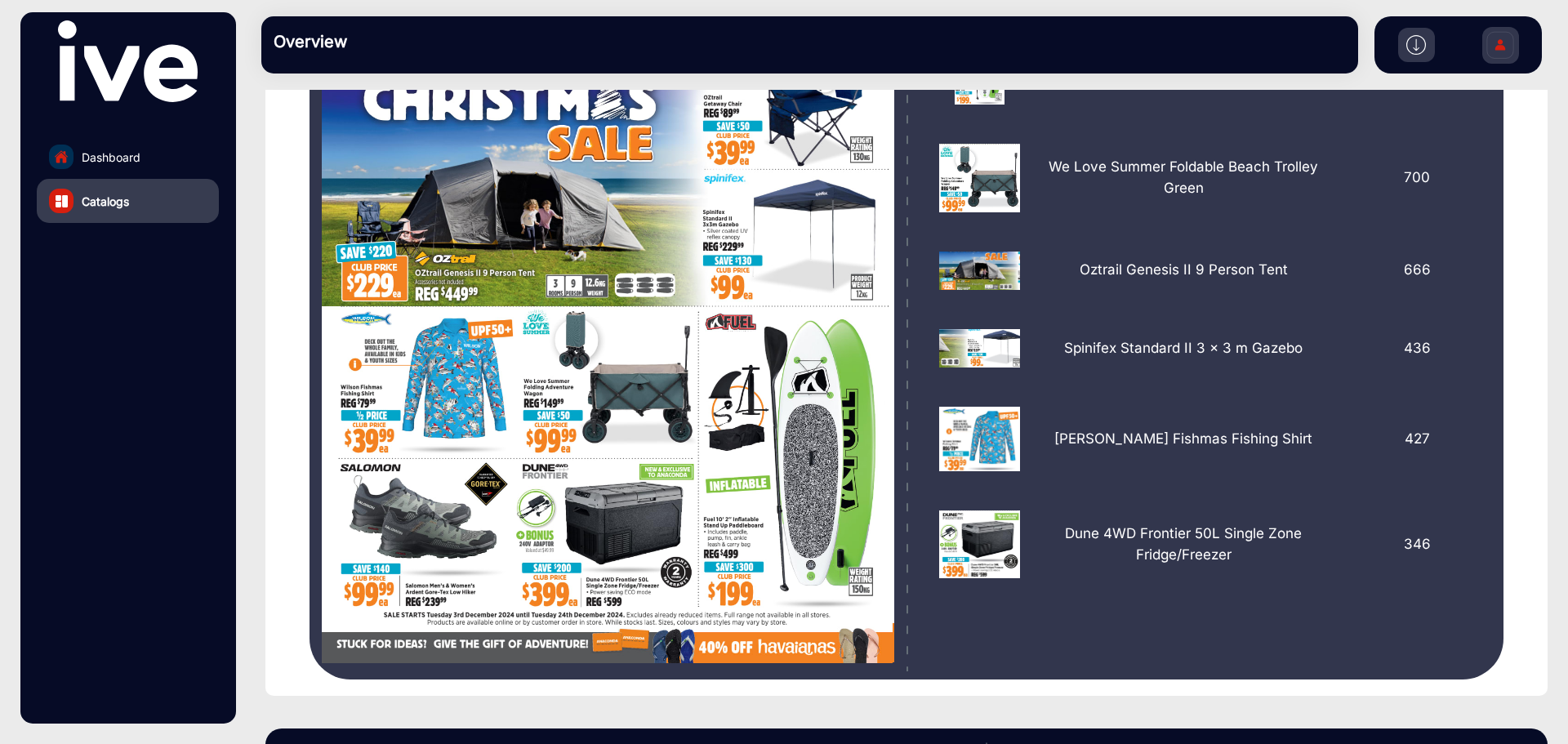
scroll to position [82, 0]
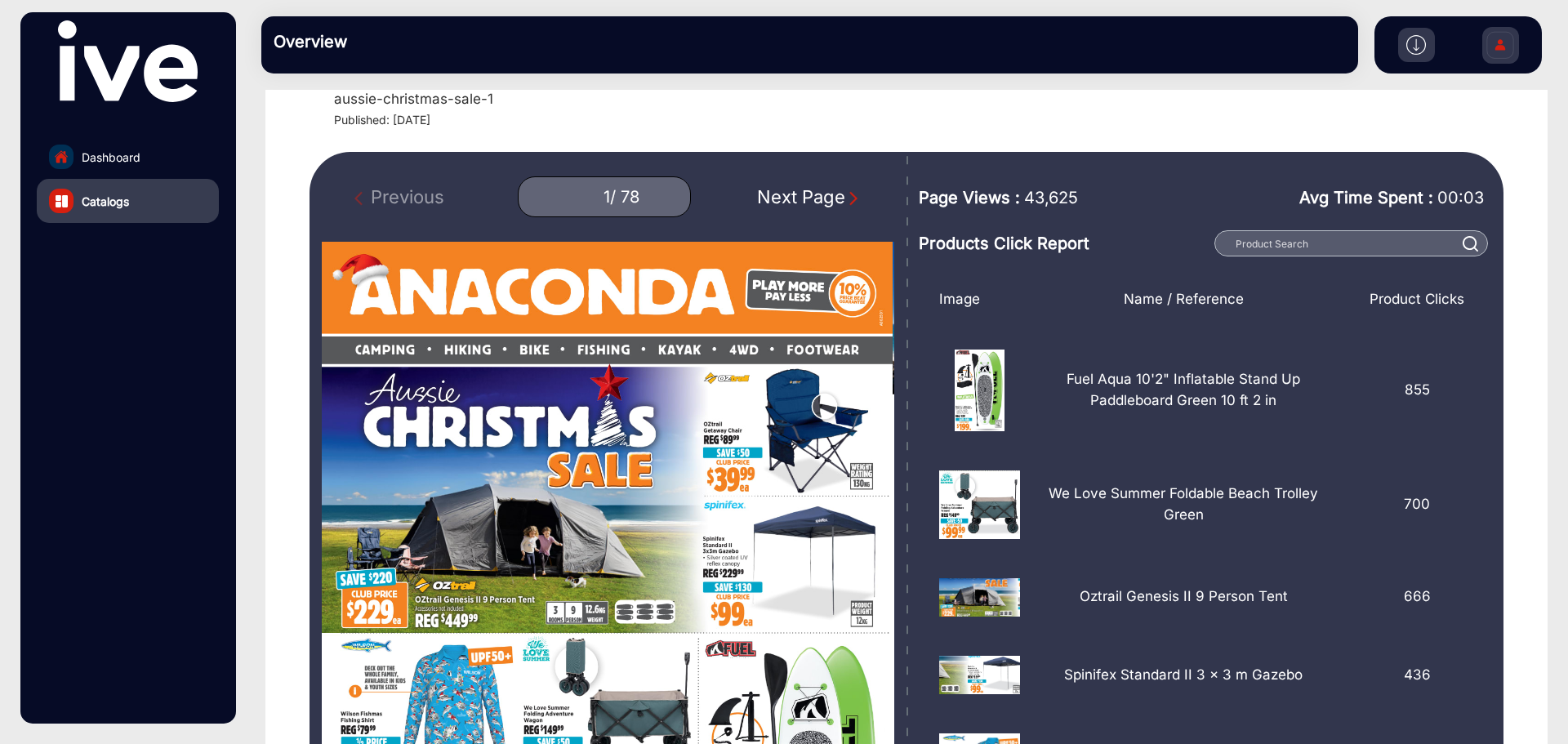
click at [831, 202] on div "Next Page" at bounding box center [809, 197] width 104 height 27
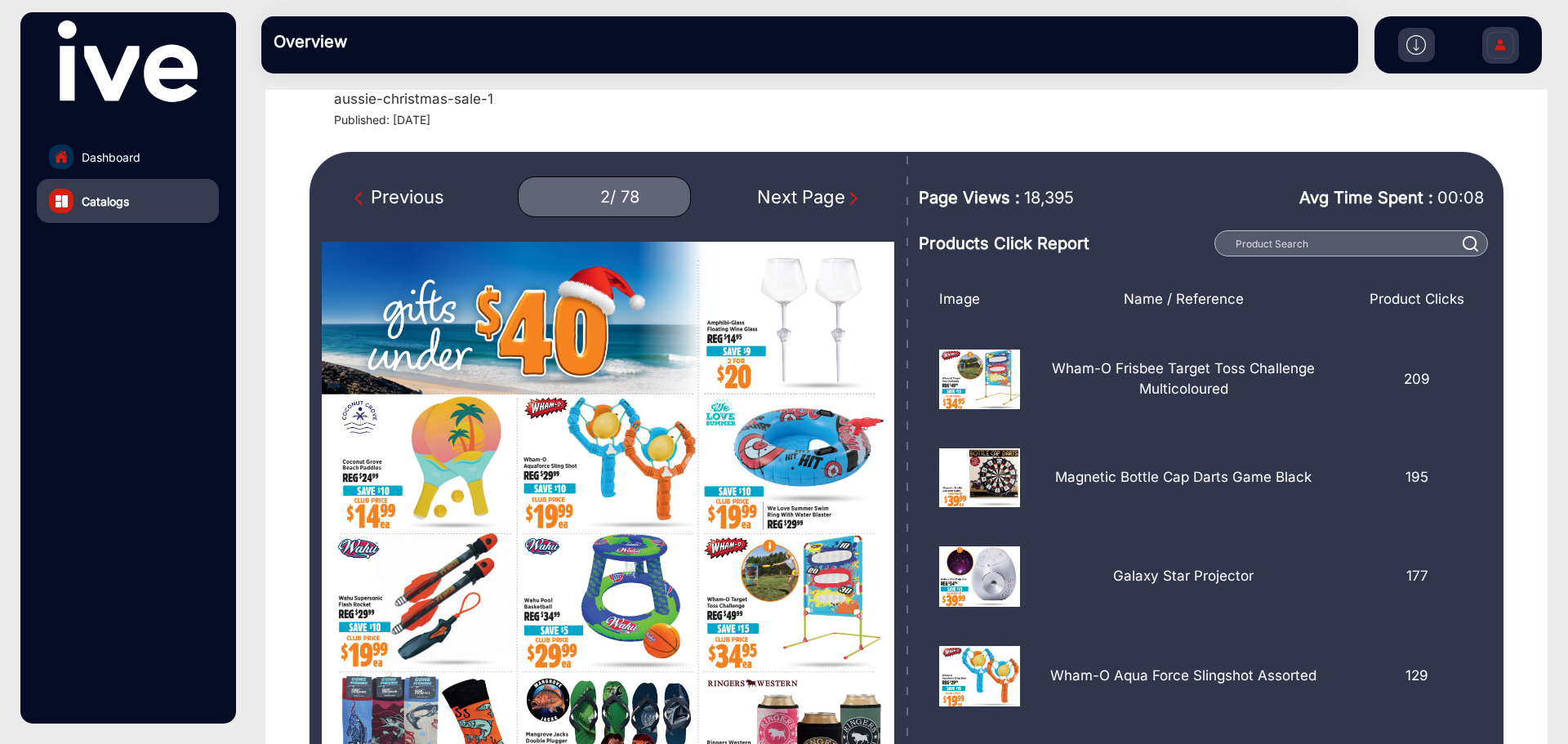
click at [824, 198] on div "Next Page" at bounding box center [809, 197] width 104 height 27
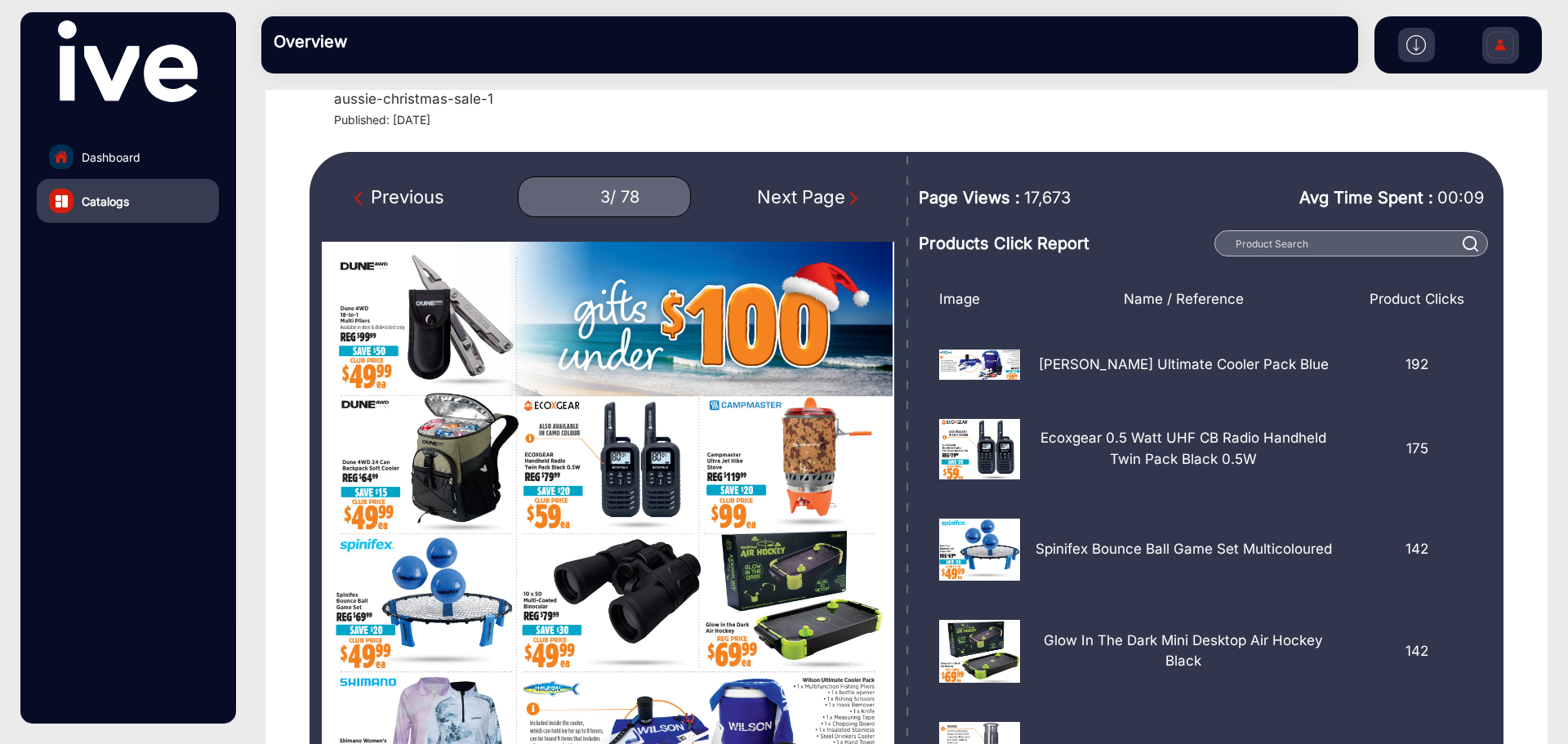
click at [824, 198] on div "Next Page" at bounding box center [809, 197] width 104 height 27
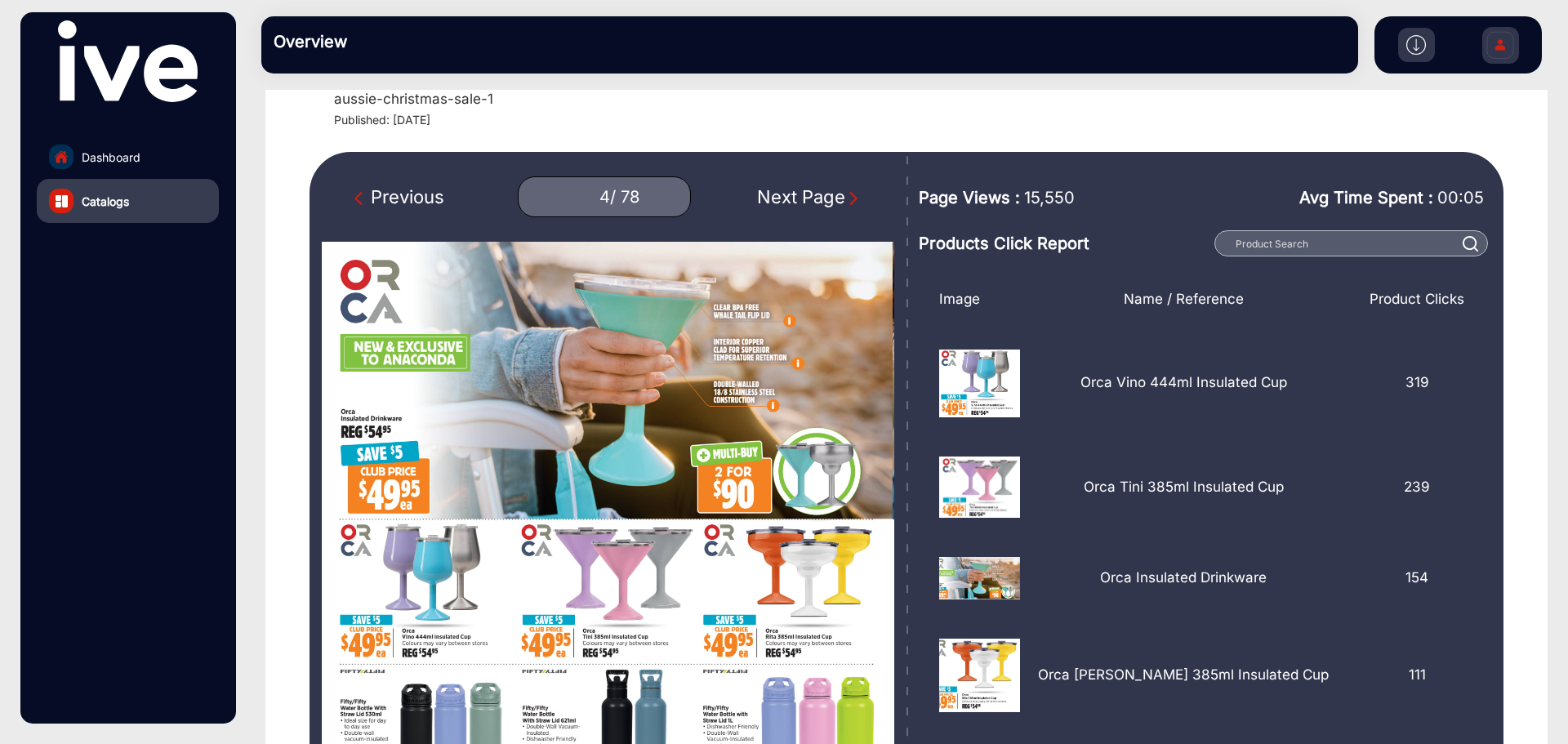
click at [824, 198] on div "Next Page" at bounding box center [809, 197] width 104 height 27
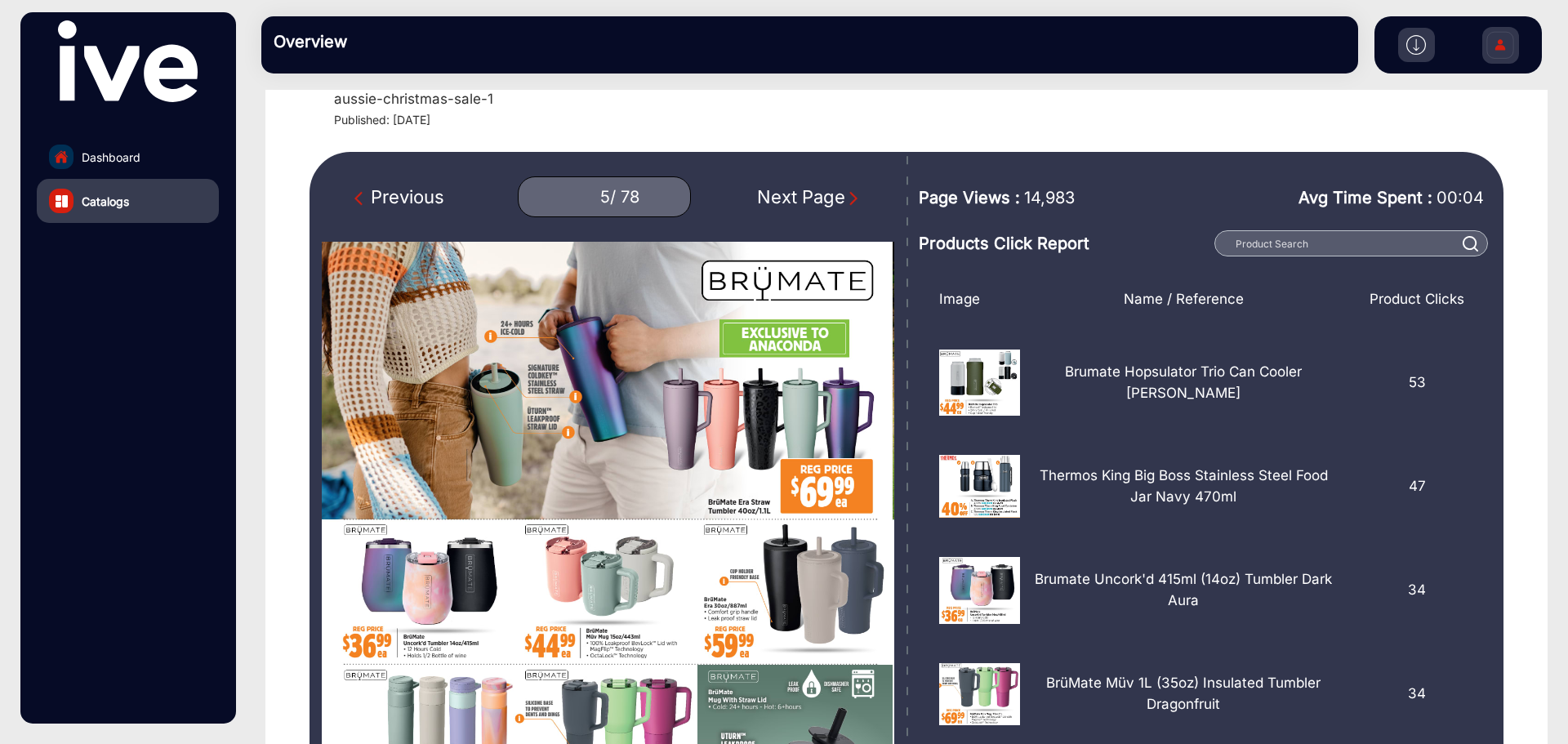
click at [411, 194] on div "Previous" at bounding box center [399, 197] width 90 height 27
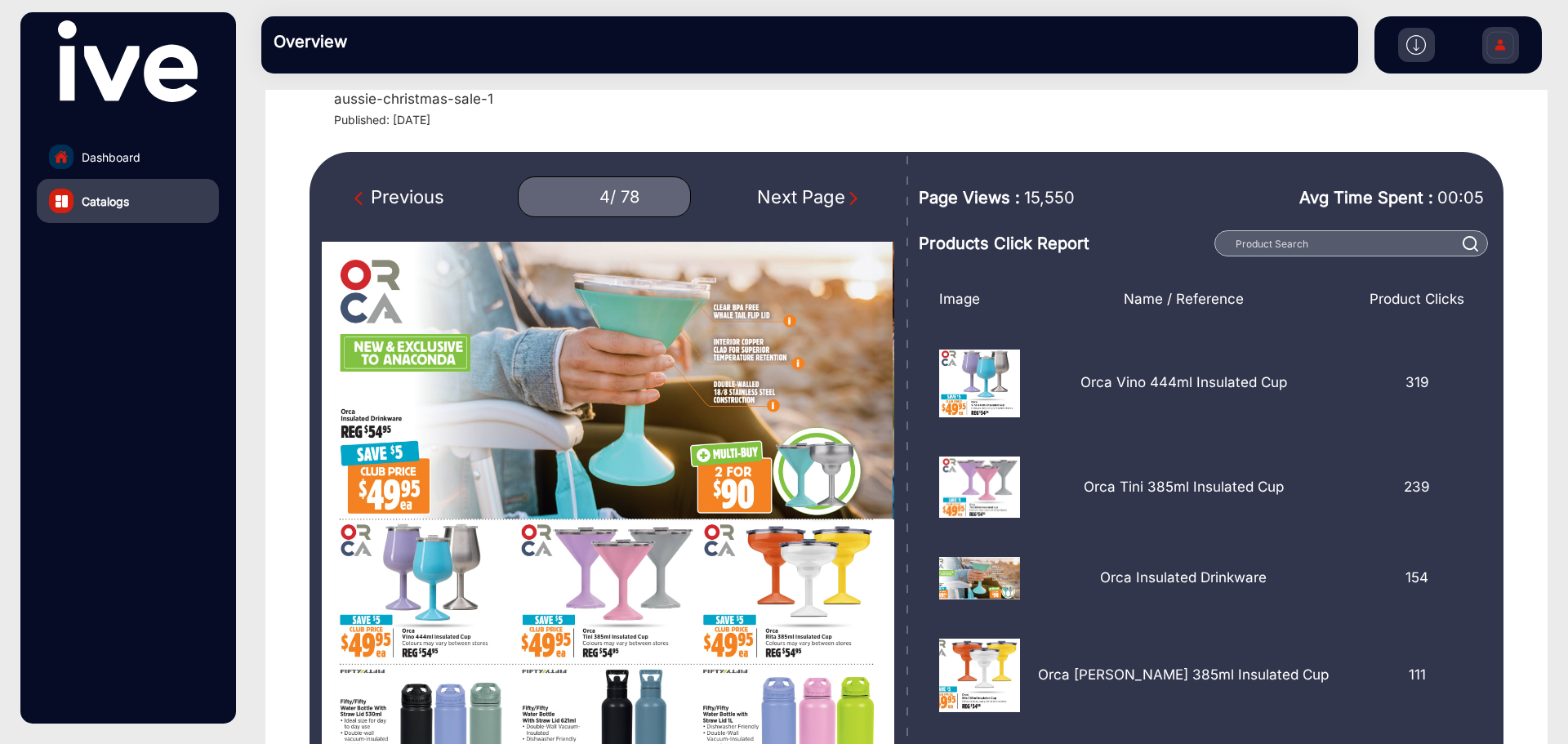
click at [411, 194] on div "Previous" at bounding box center [399, 197] width 90 height 27
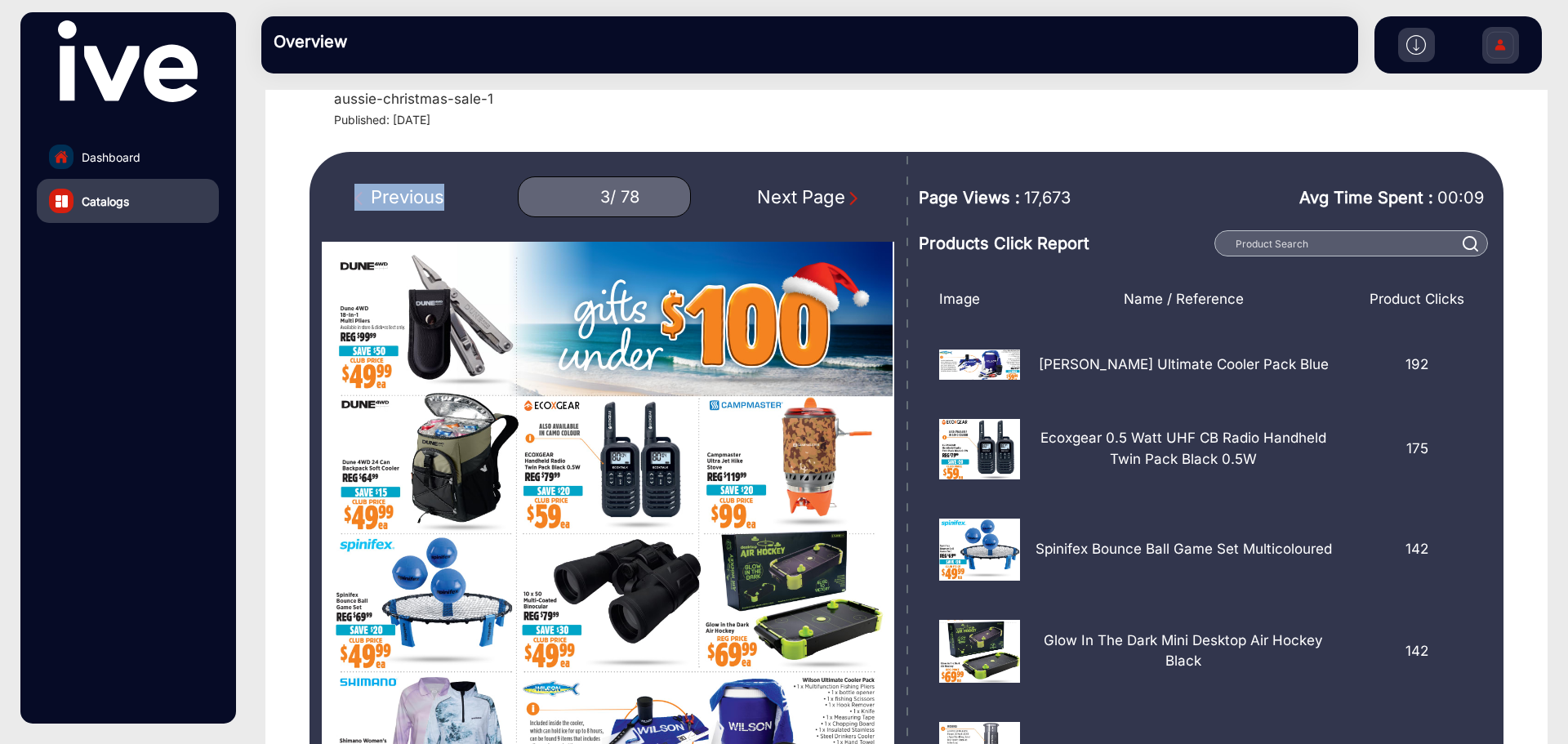
click at [411, 194] on div "Previous" at bounding box center [399, 197] width 90 height 27
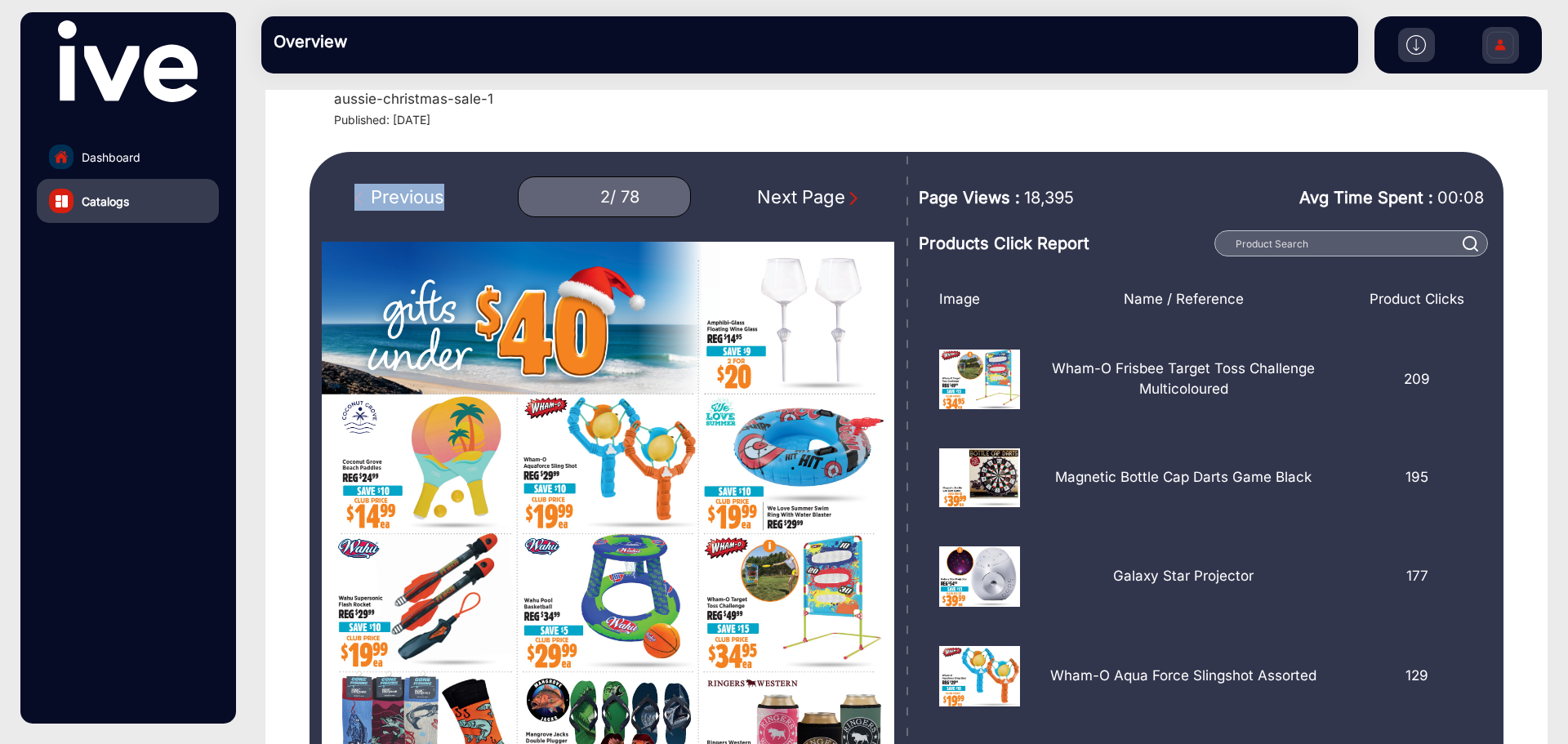
click at [411, 194] on div "Previous" at bounding box center [399, 197] width 90 height 27
type input "1"
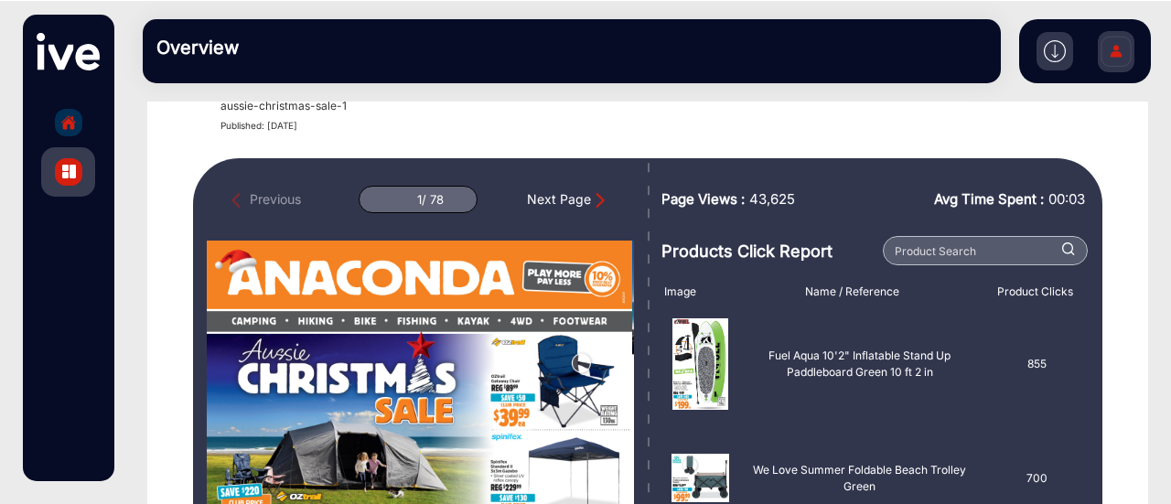
scroll to position [92, 0]
